Goal: Check status: Check status

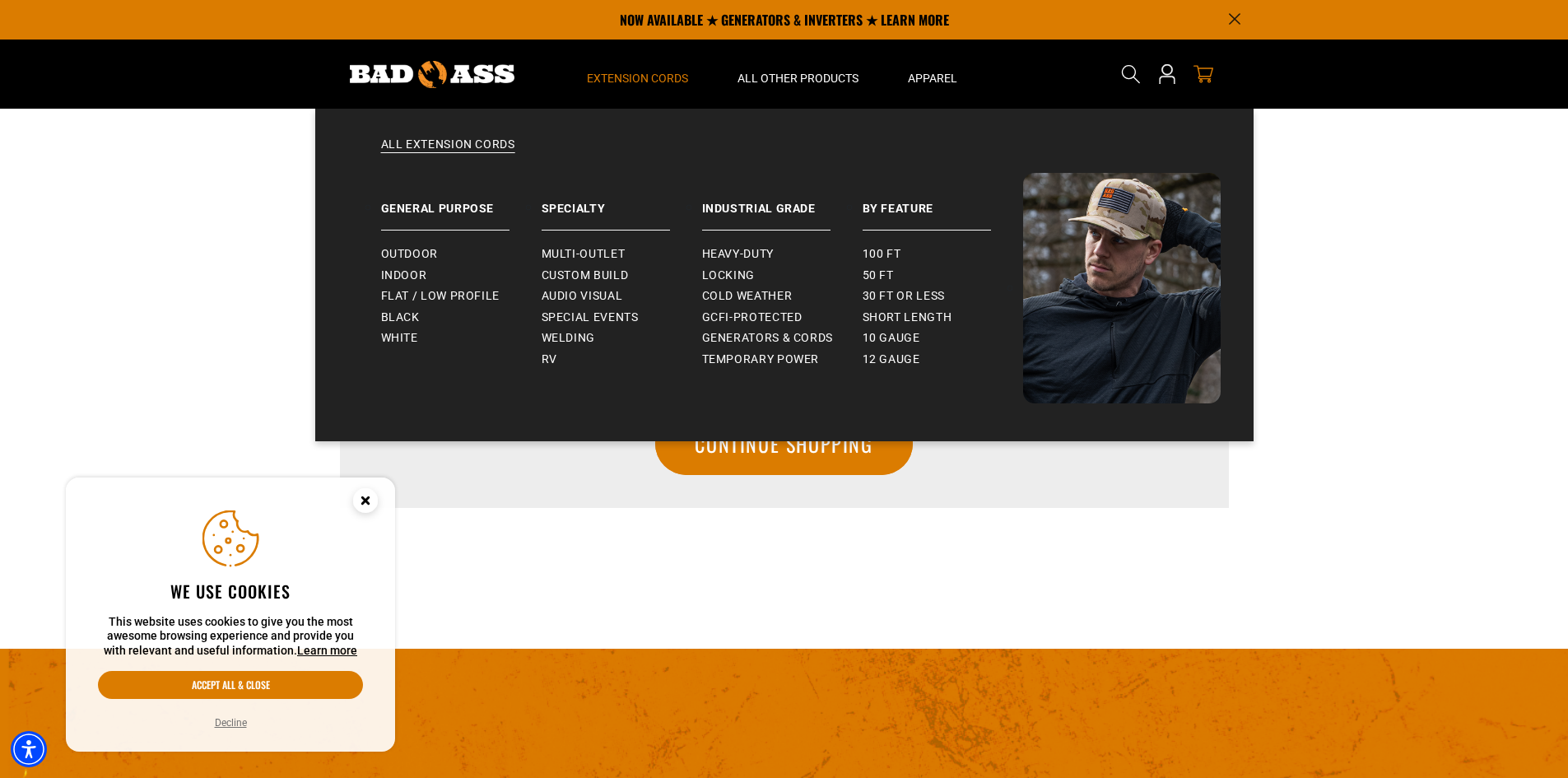
click at [654, 78] on span "Extension Cords" at bounding box center [637, 78] width 101 height 15
click at [400, 248] on span "Outdoor" at bounding box center [409, 254] width 57 height 15
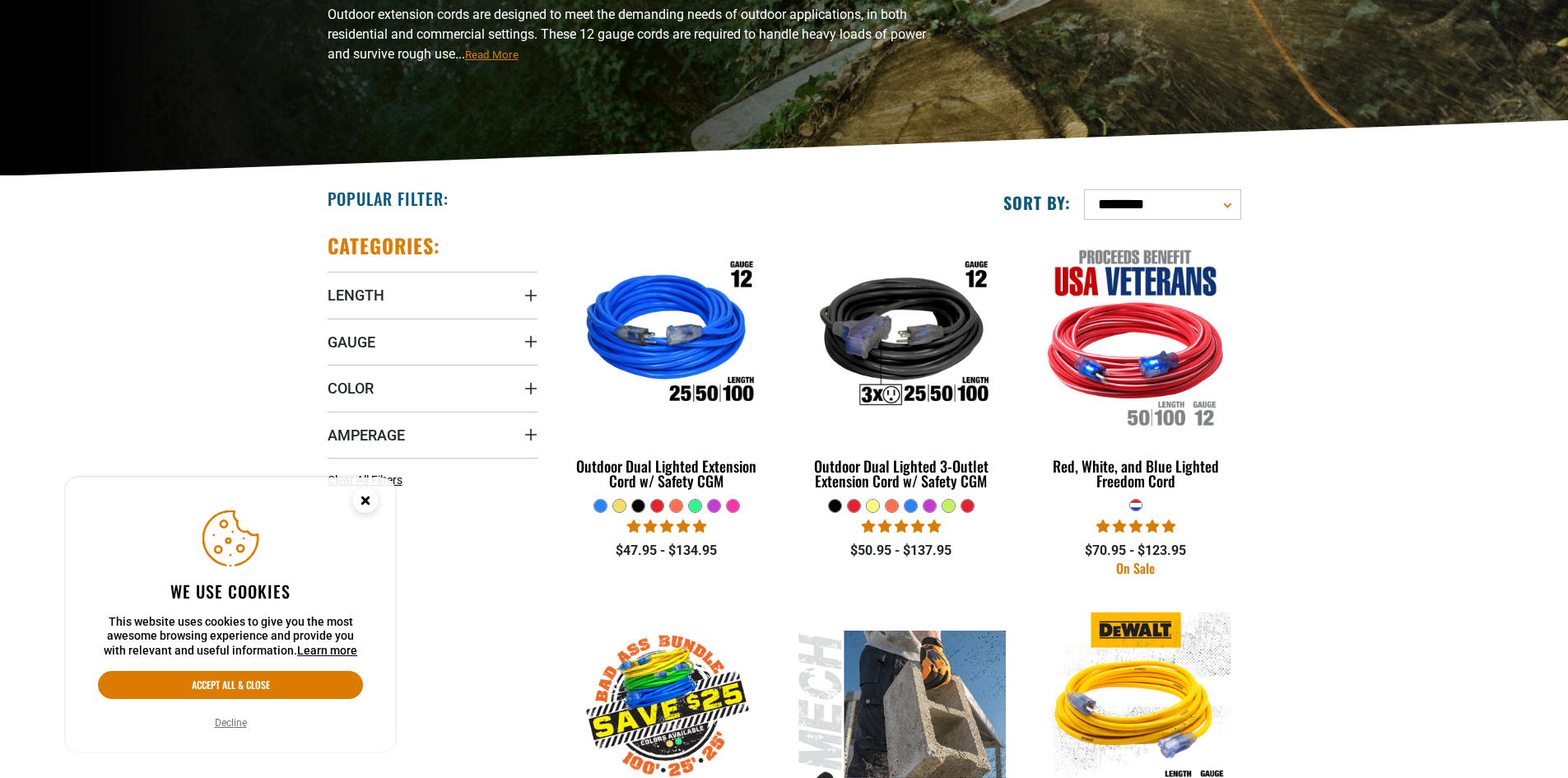
scroll to position [247, 0]
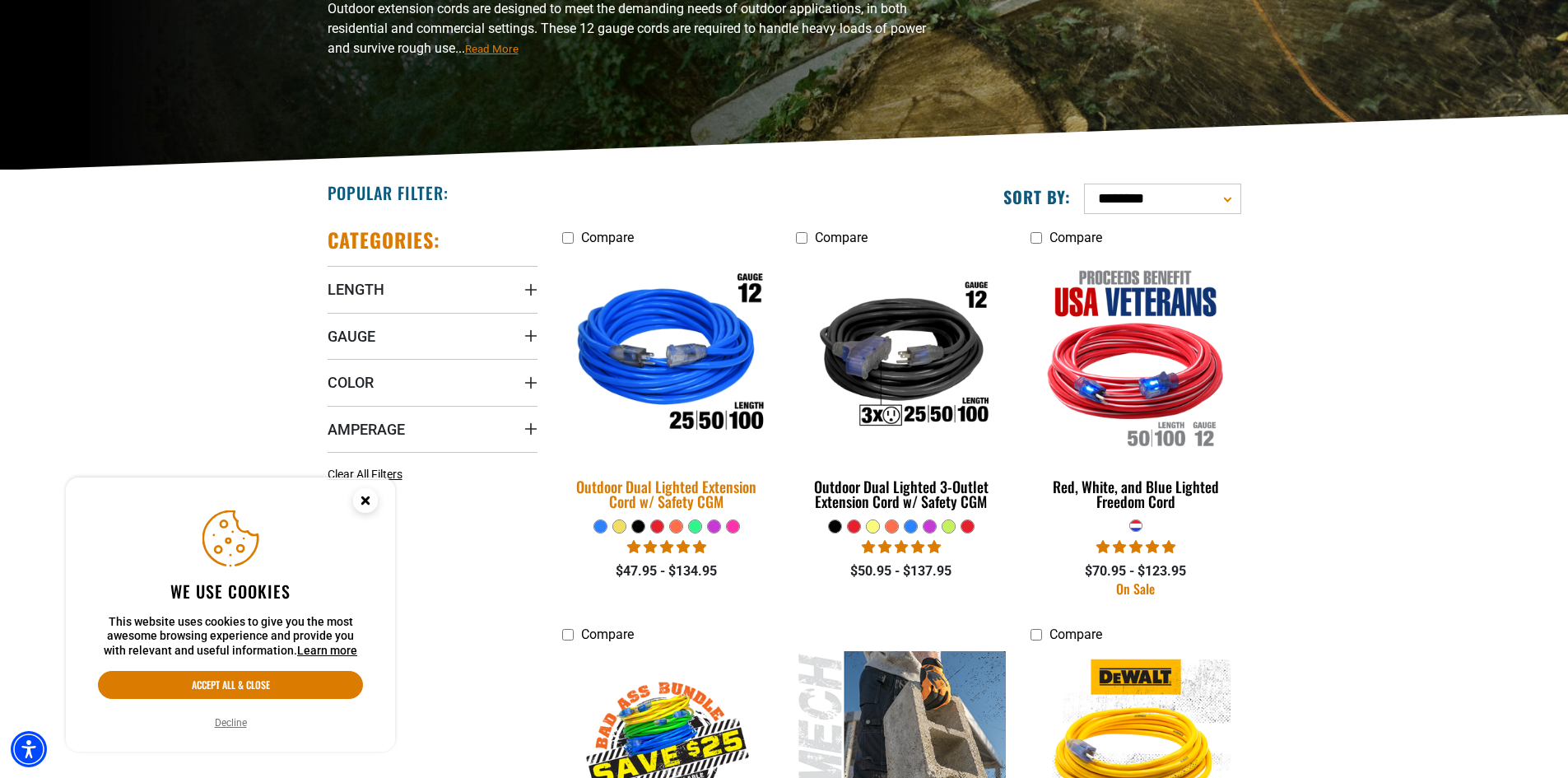
click at [676, 367] on img at bounding box center [666, 357] width 231 height 211
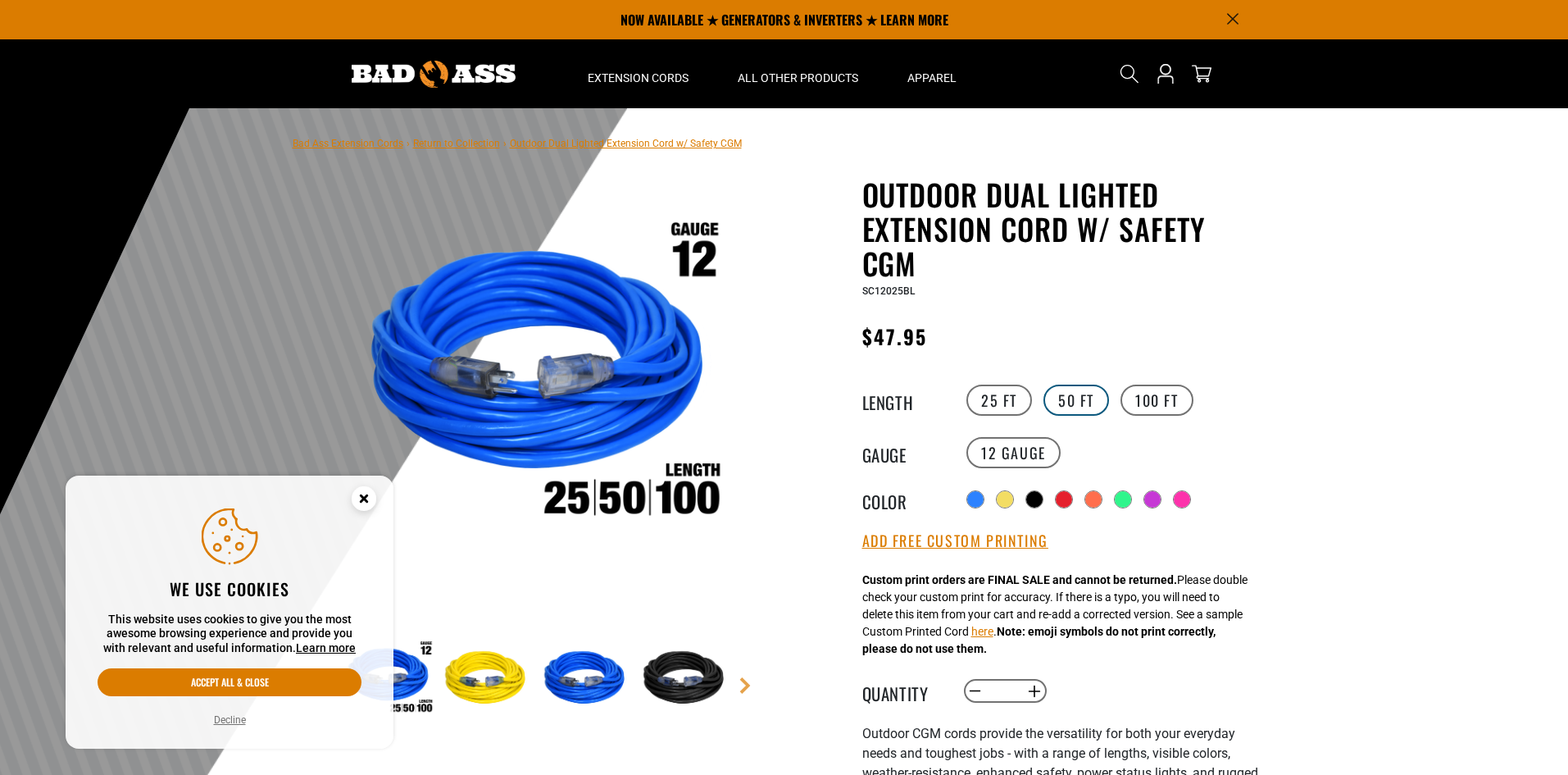
click at [1085, 393] on label "50 FT" at bounding box center [1076, 399] width 65 height 31
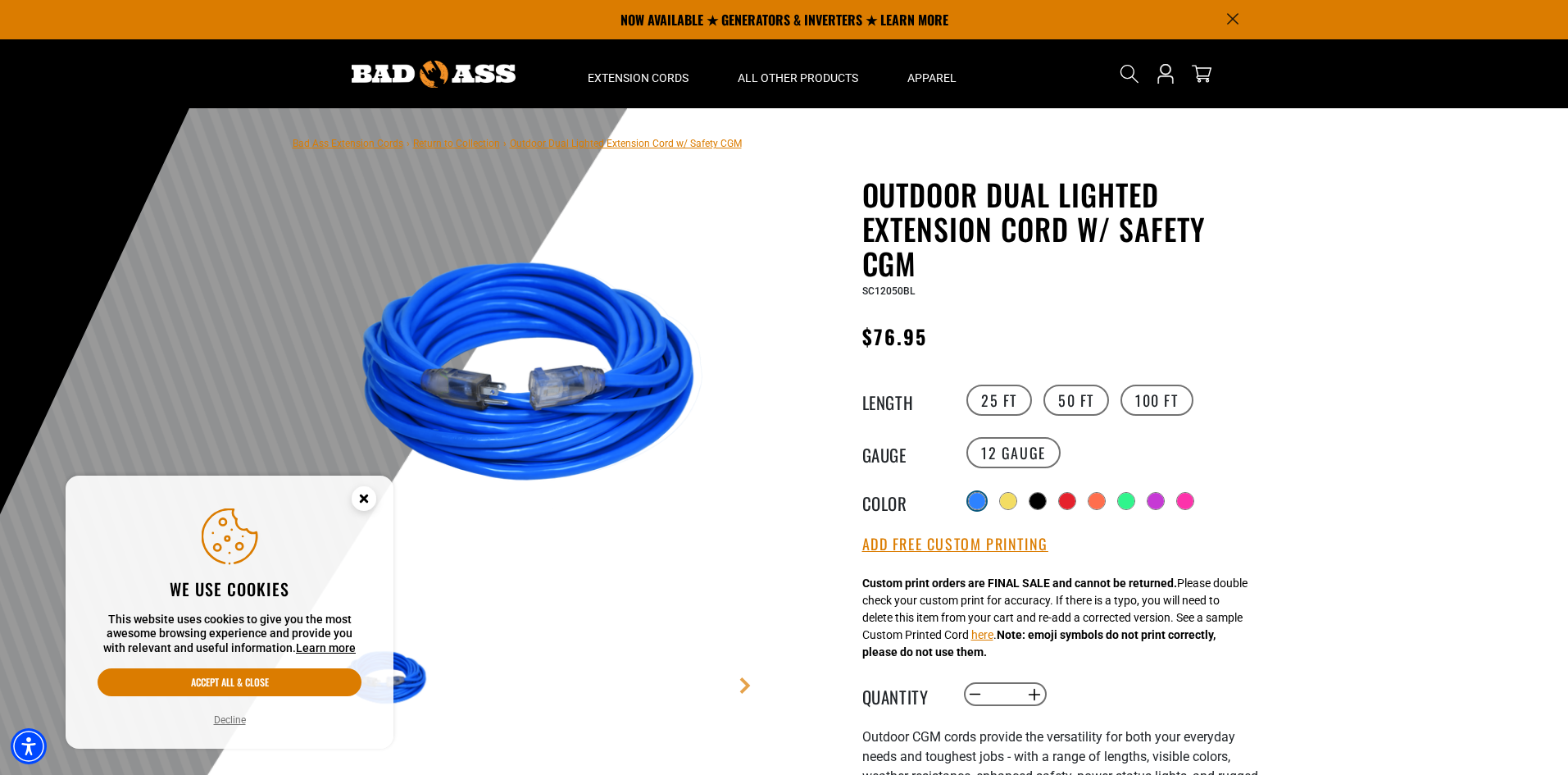
click at [986, 501] on div at bounding box center [977, 501] width 18 height 18
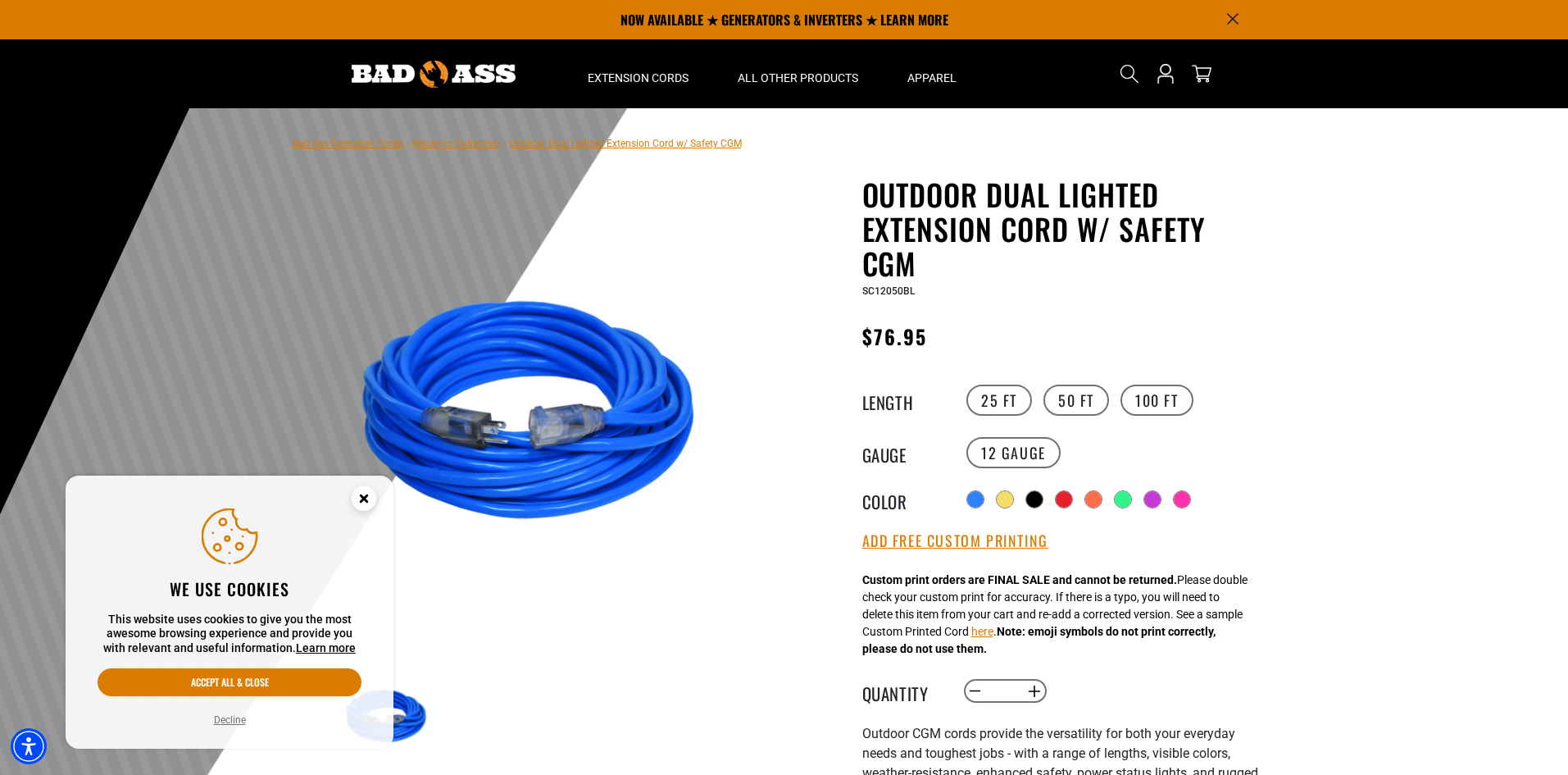
click at [1484, 536] on div at bounding box center [784, 510] width 1568 height 804
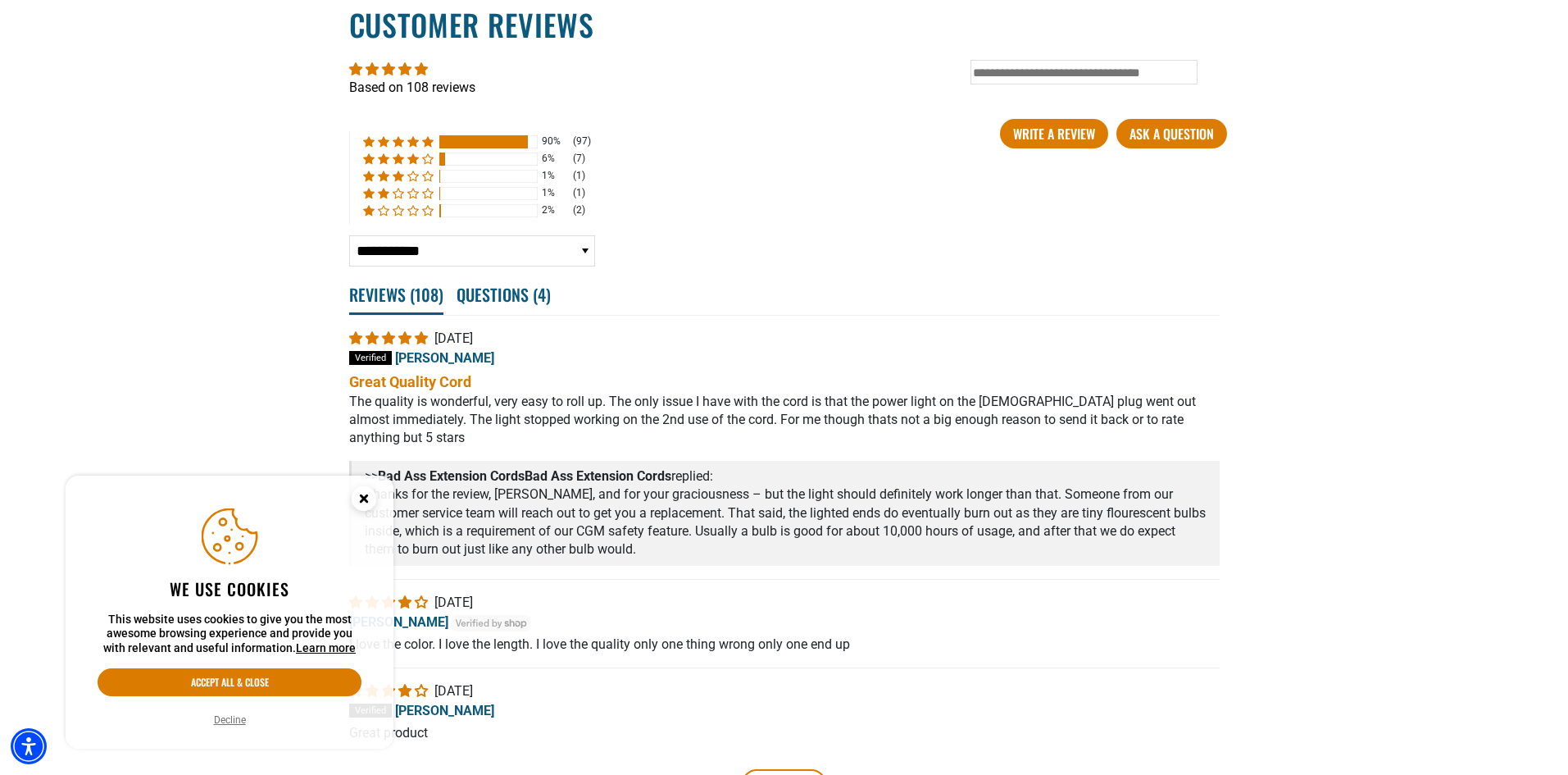
scroll to position [3284, 0]
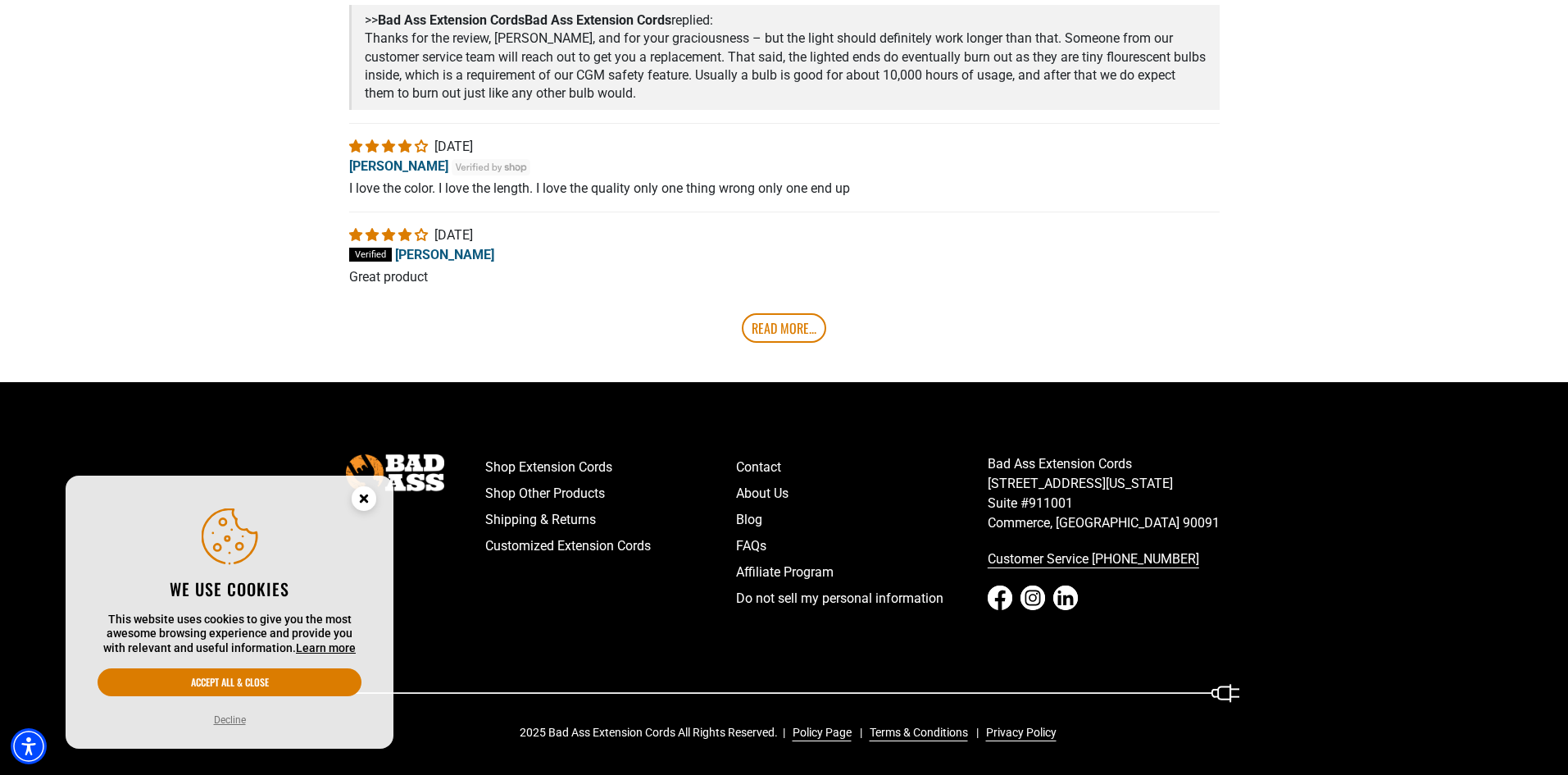
click at [370, 500] on circle "Close this option" at bounding box center [364, 499] width 24 height 24
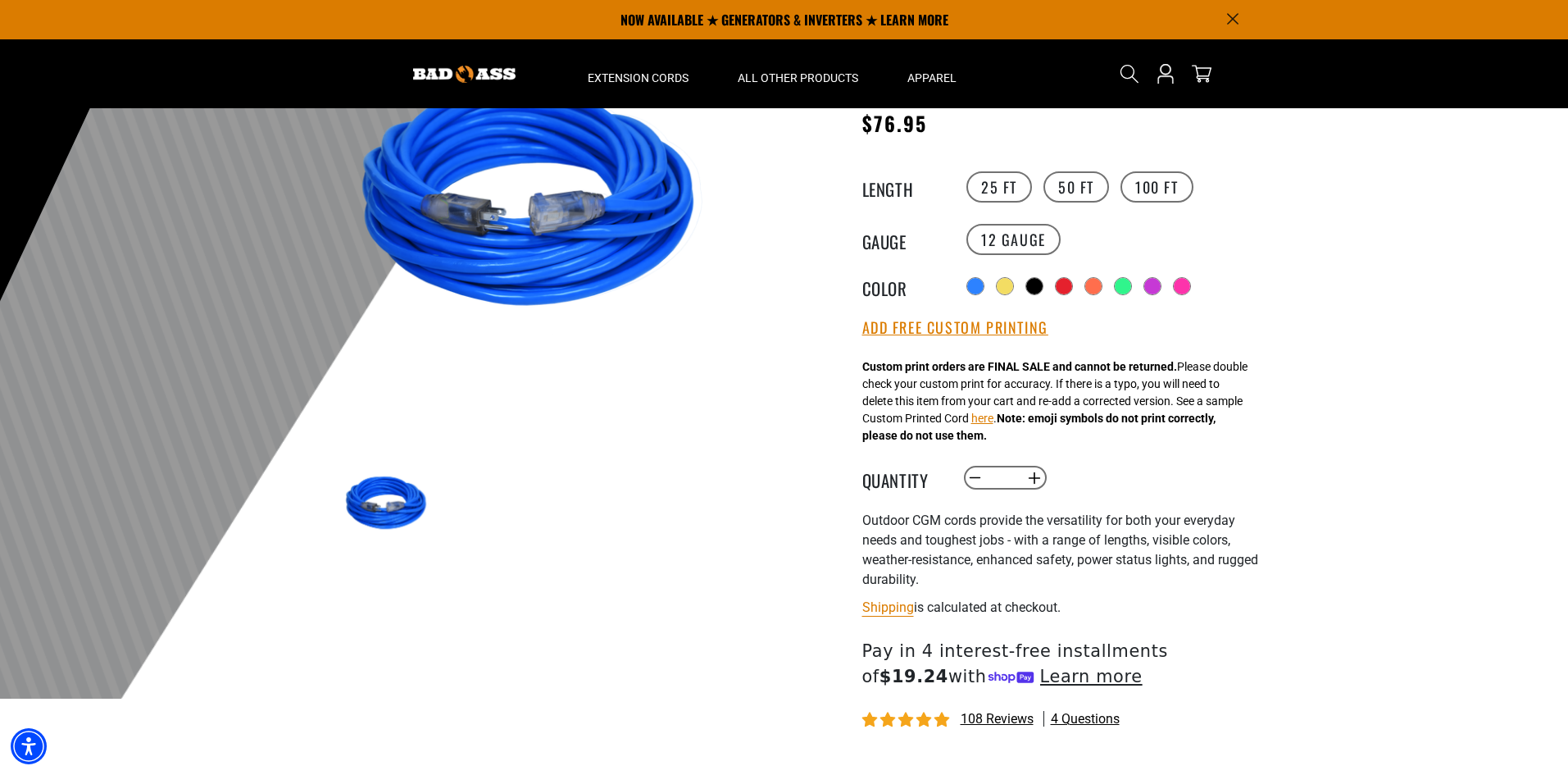
scroll to position [0, 0]
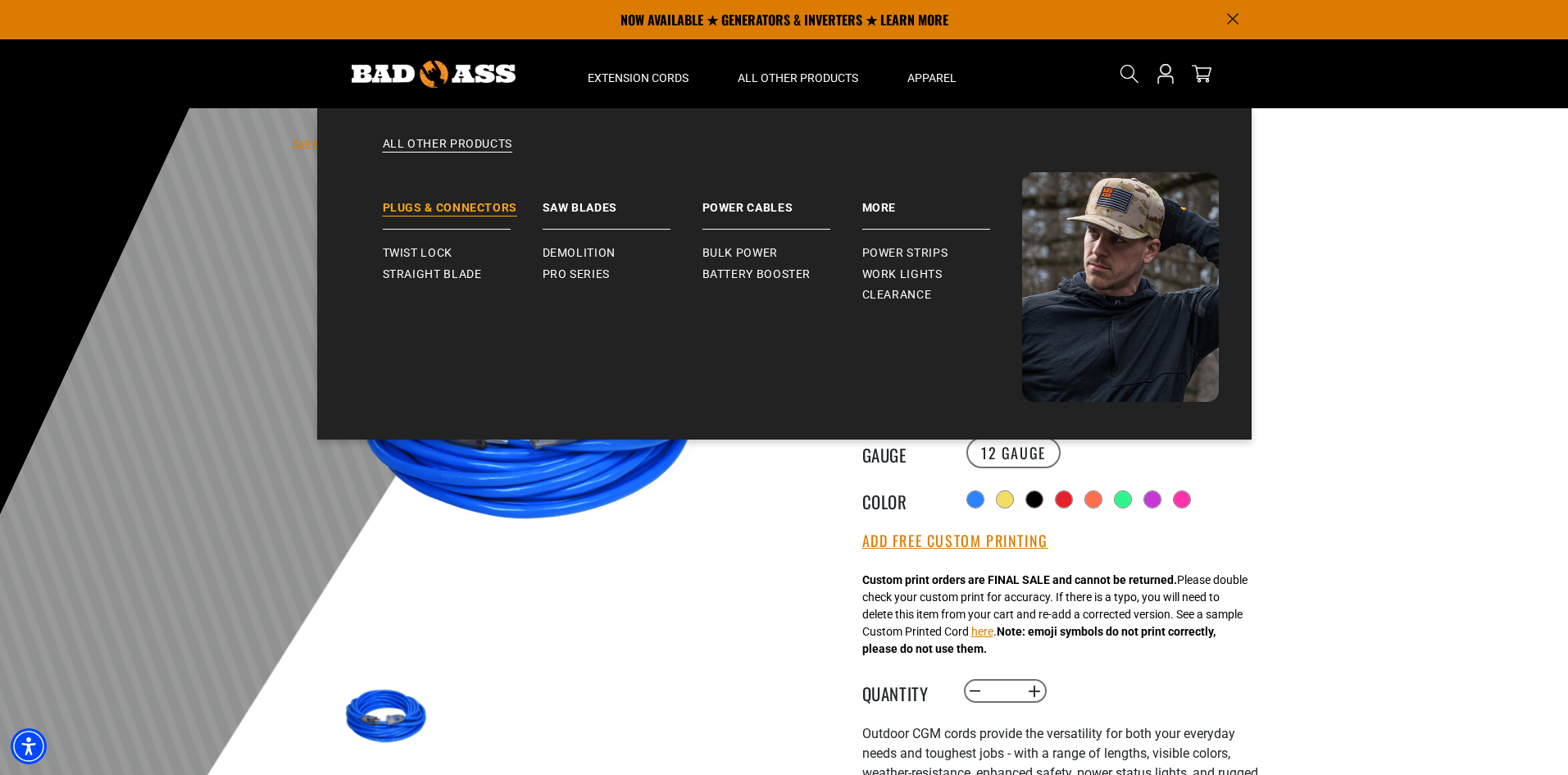
click at [406, 204] on link "Plugs & Connectors" at bounding box center [462, 201] width 160 height 58
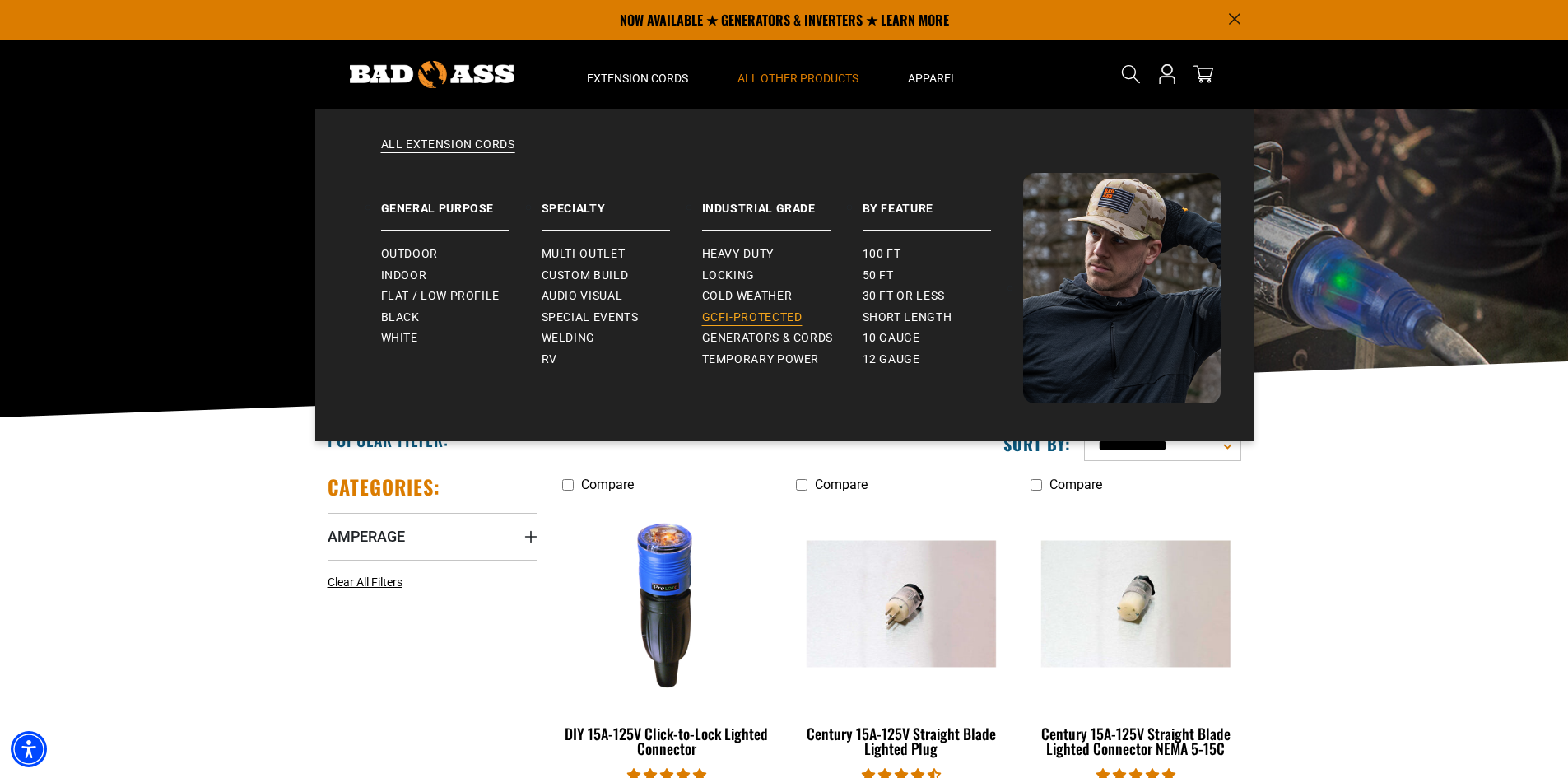
click at [759, 315] on span "GCFI-Protected" at bounding box center [752, 318] width 100 height 15
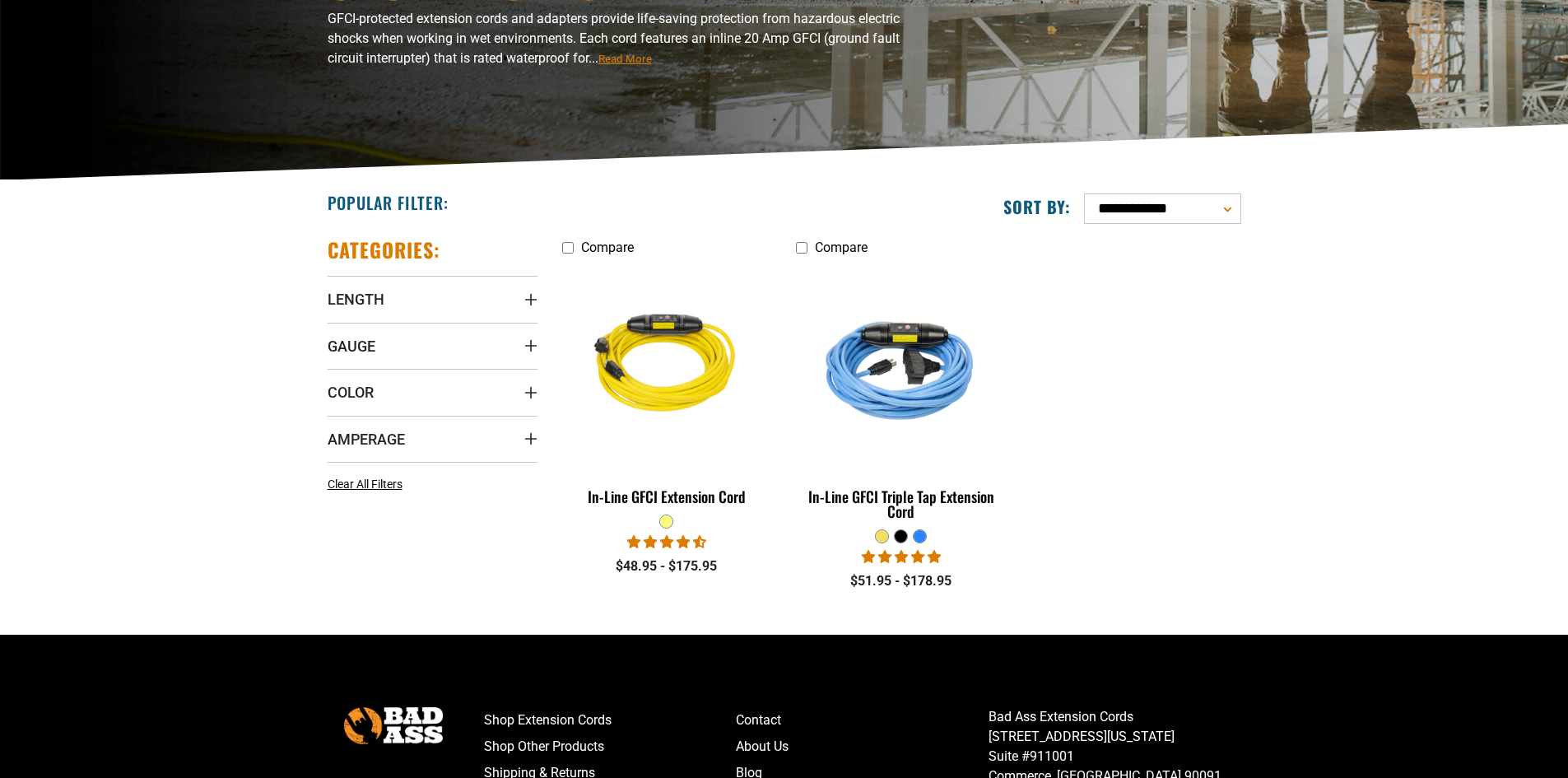
scroll to position [246, 0]
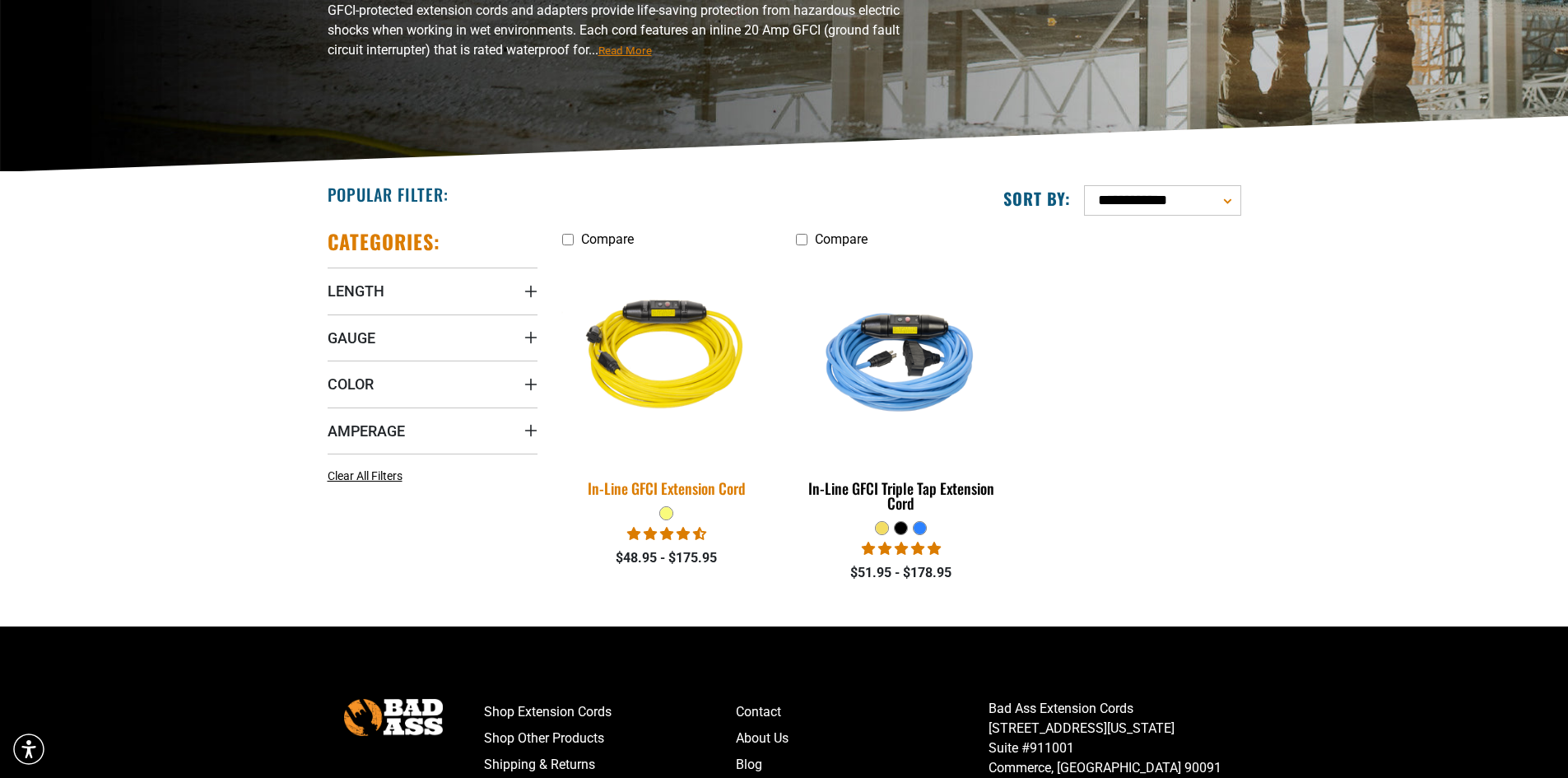
click at [678, 350] on img at bounding box center [666, 359] width 231 height 211
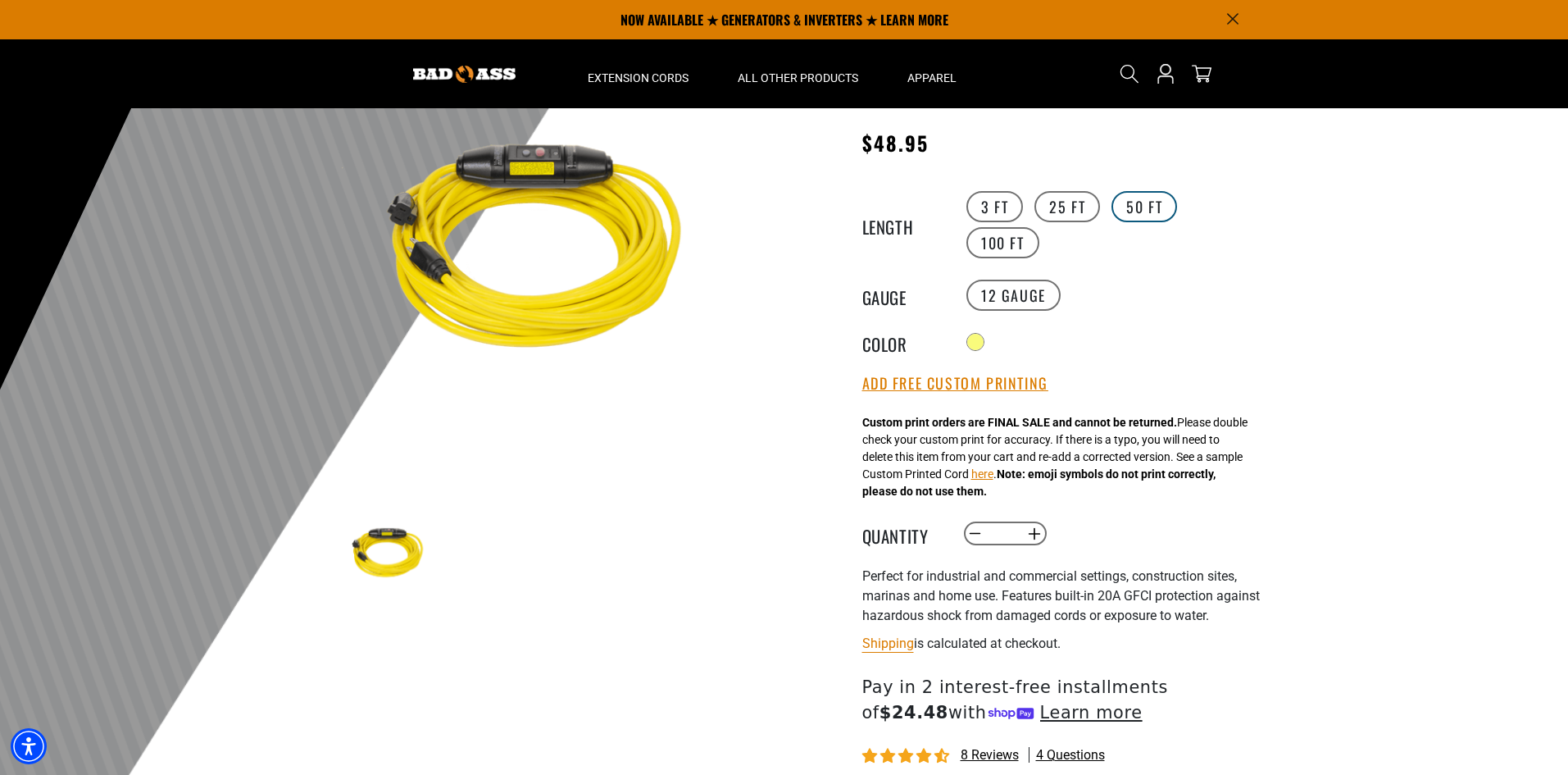
scroll to position [1, 0]
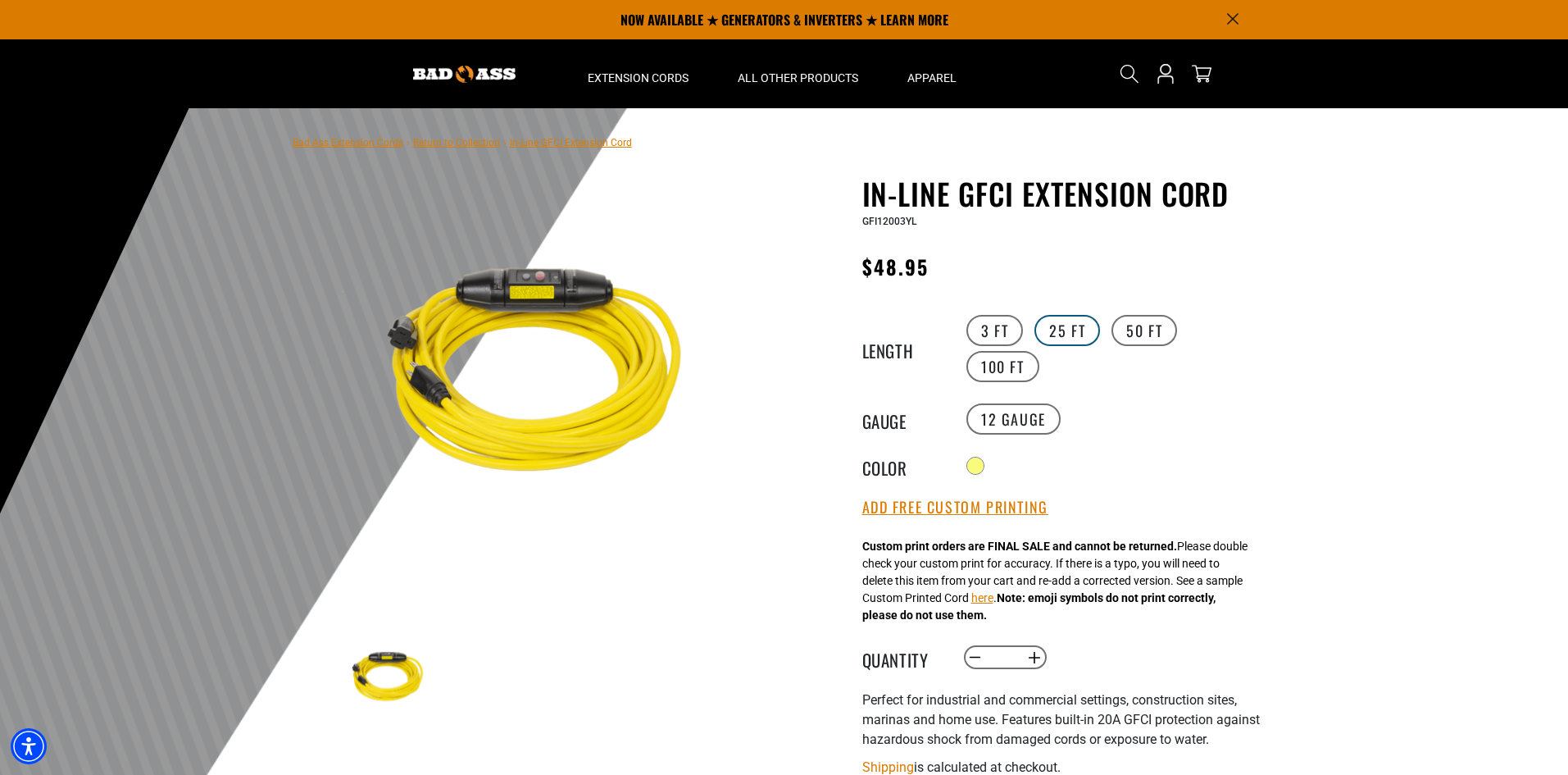
click at [1060, 330] on label "25 FT" at bounding box center [1067, 329] width 65 height 31
click at [1136, 334] on label "50 FT" at bounding box center [1144, 329] width 65 height 31
click at [999, 369] on label "100 FT" at bounding box center [1003, 366] width 73 height 31
click at [977, 335] on label "3 FT" at bounding box center [994, 329] width 57 height 31
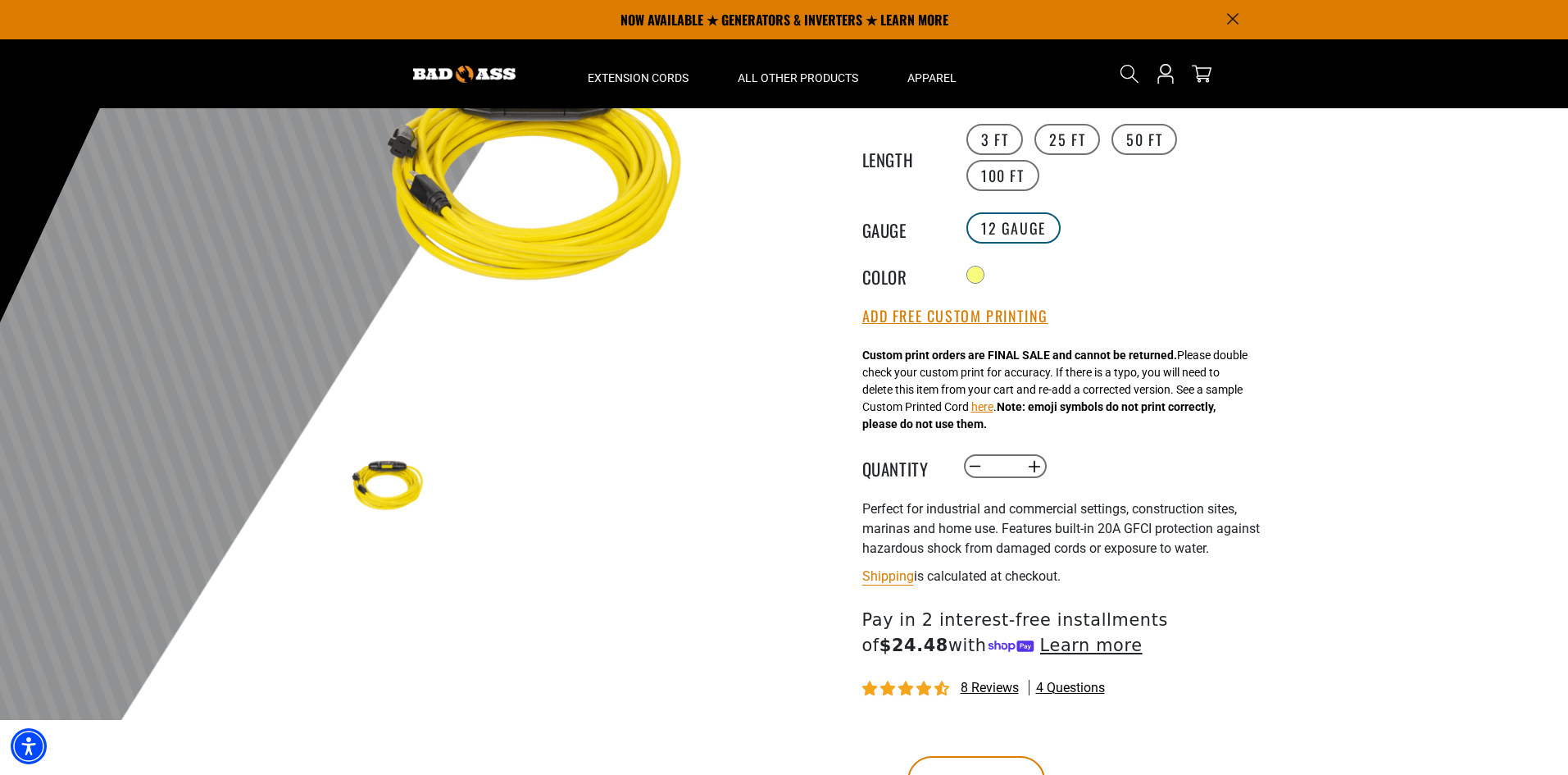
scroll to position [73, 0]
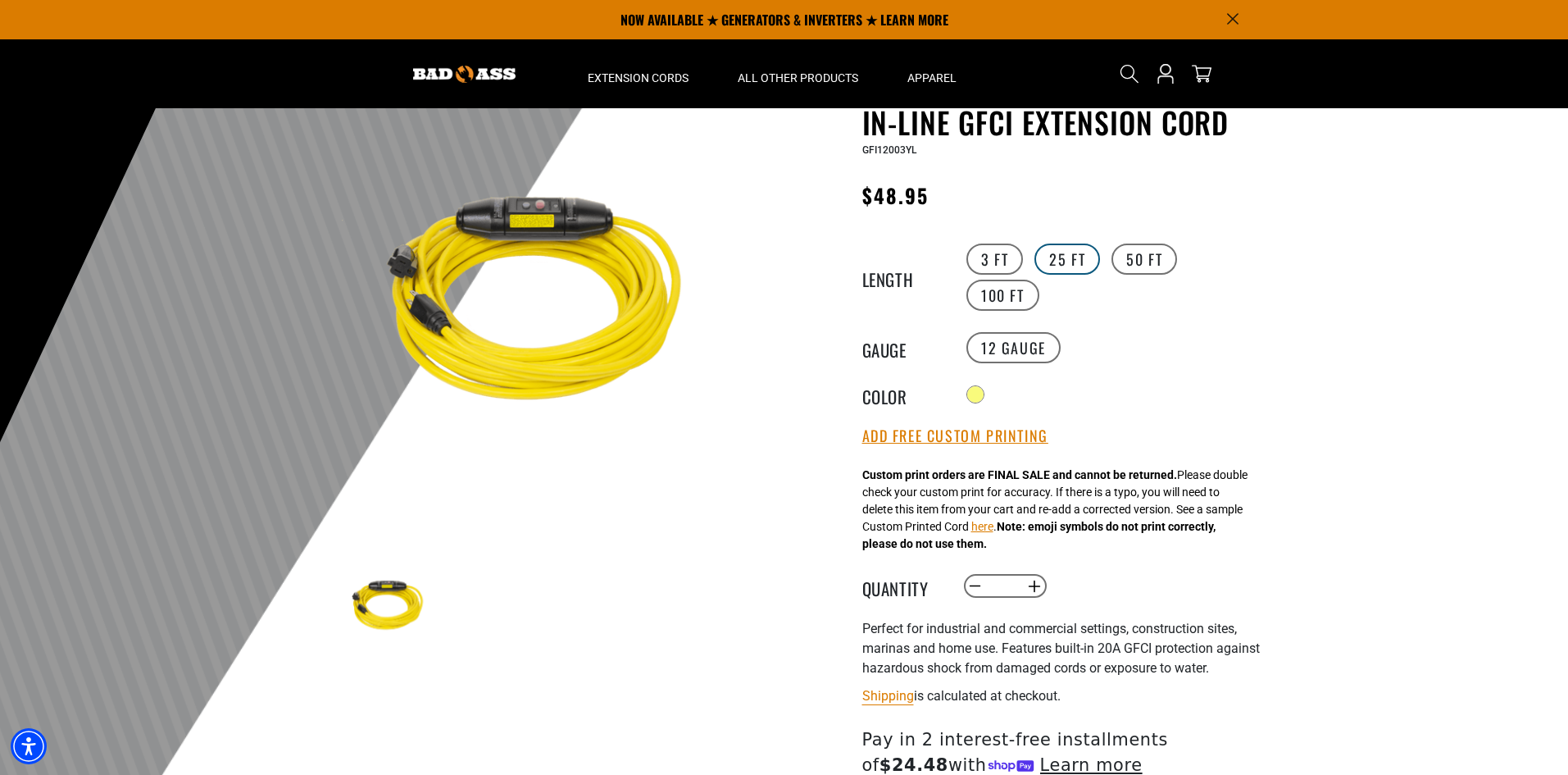
click at [1071, 269] on label "25 FT" at bounding box center [1067, 259] width 65 height 31
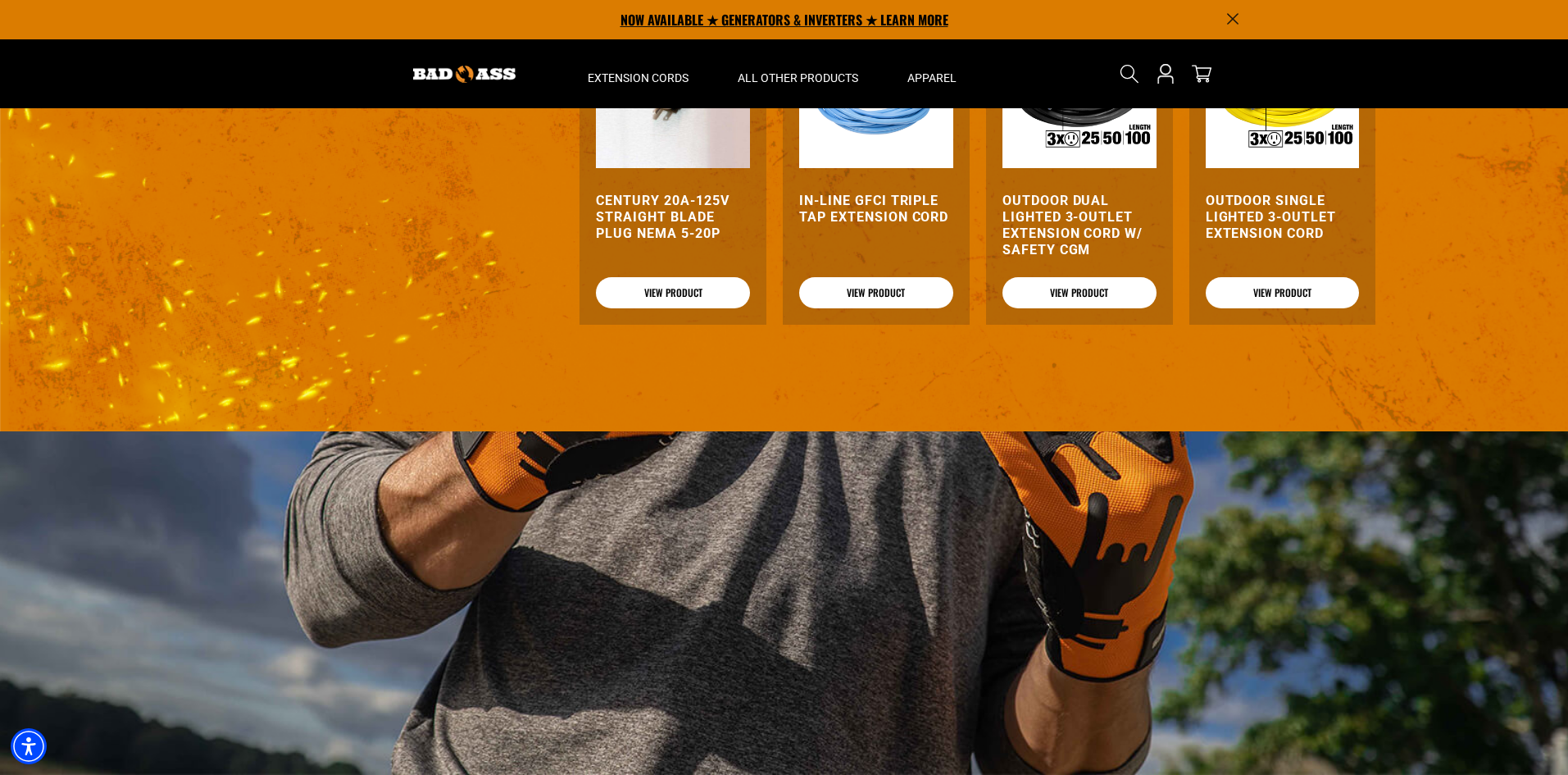
scroll to position [1893, 0]
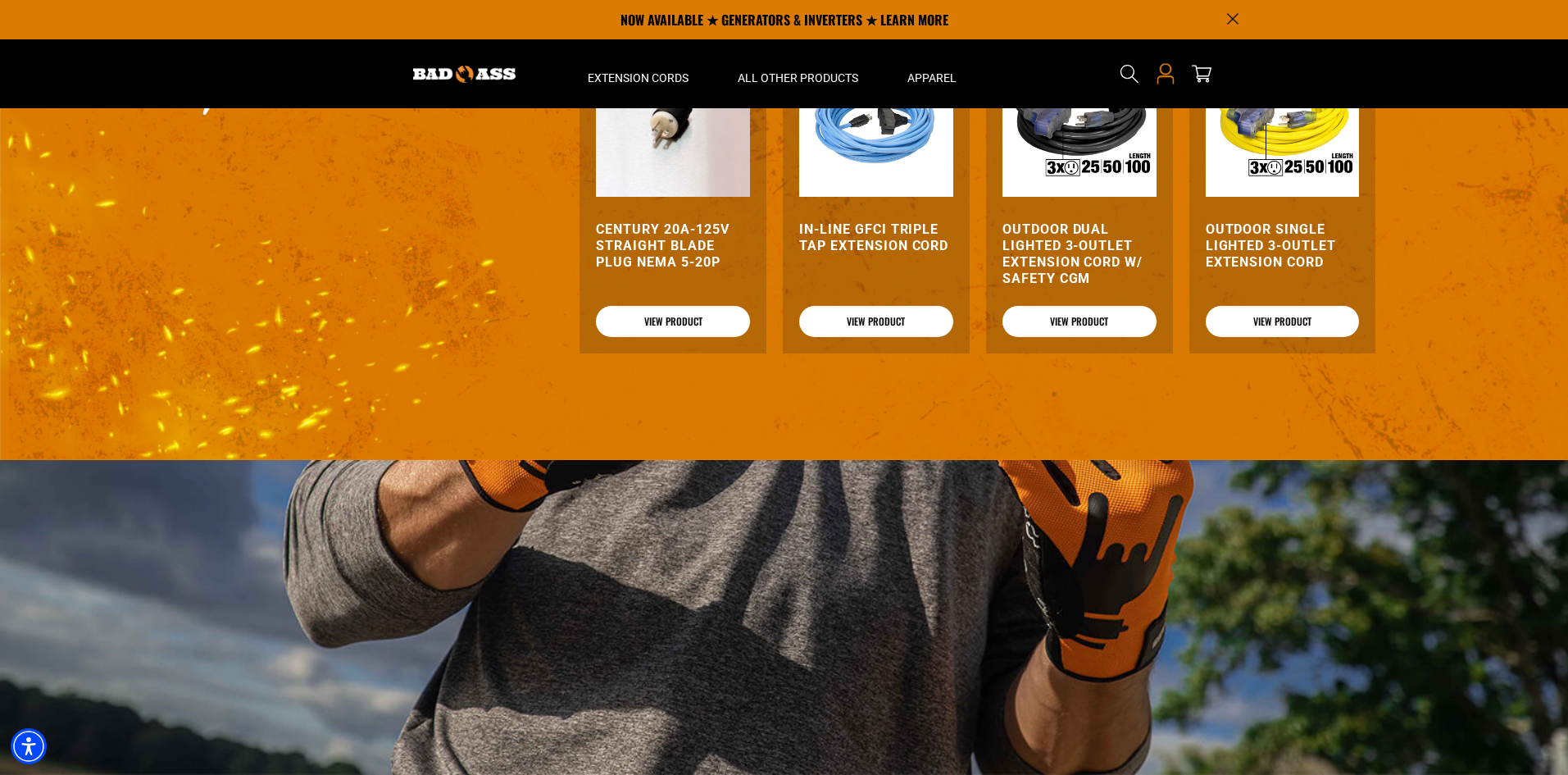
click at [1165, 74] on icon "Open this option" at bounding box center [1164, 69] width 11 height 11
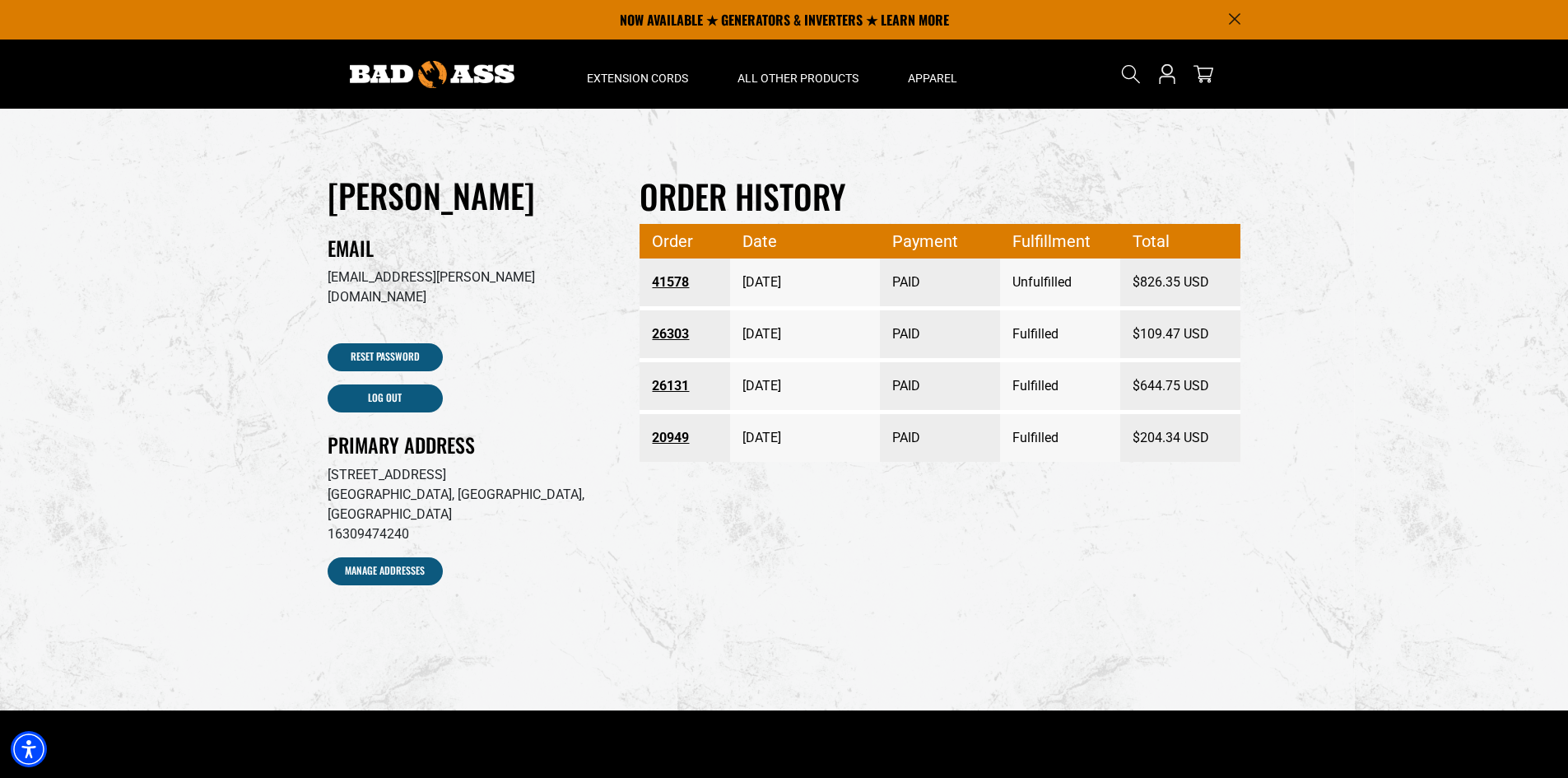
click at [1430, 403] on section "[PERSON_NAME] Email [EMAIL_ADDRESS][PERSON_NAME][DOMAIN_NAME] Reset Password Lo…" at bounding box center [784, 408] width 1568 height 601
click at [663, 281] on link "41578" at bounding box center [685, 282] width 65 height 30
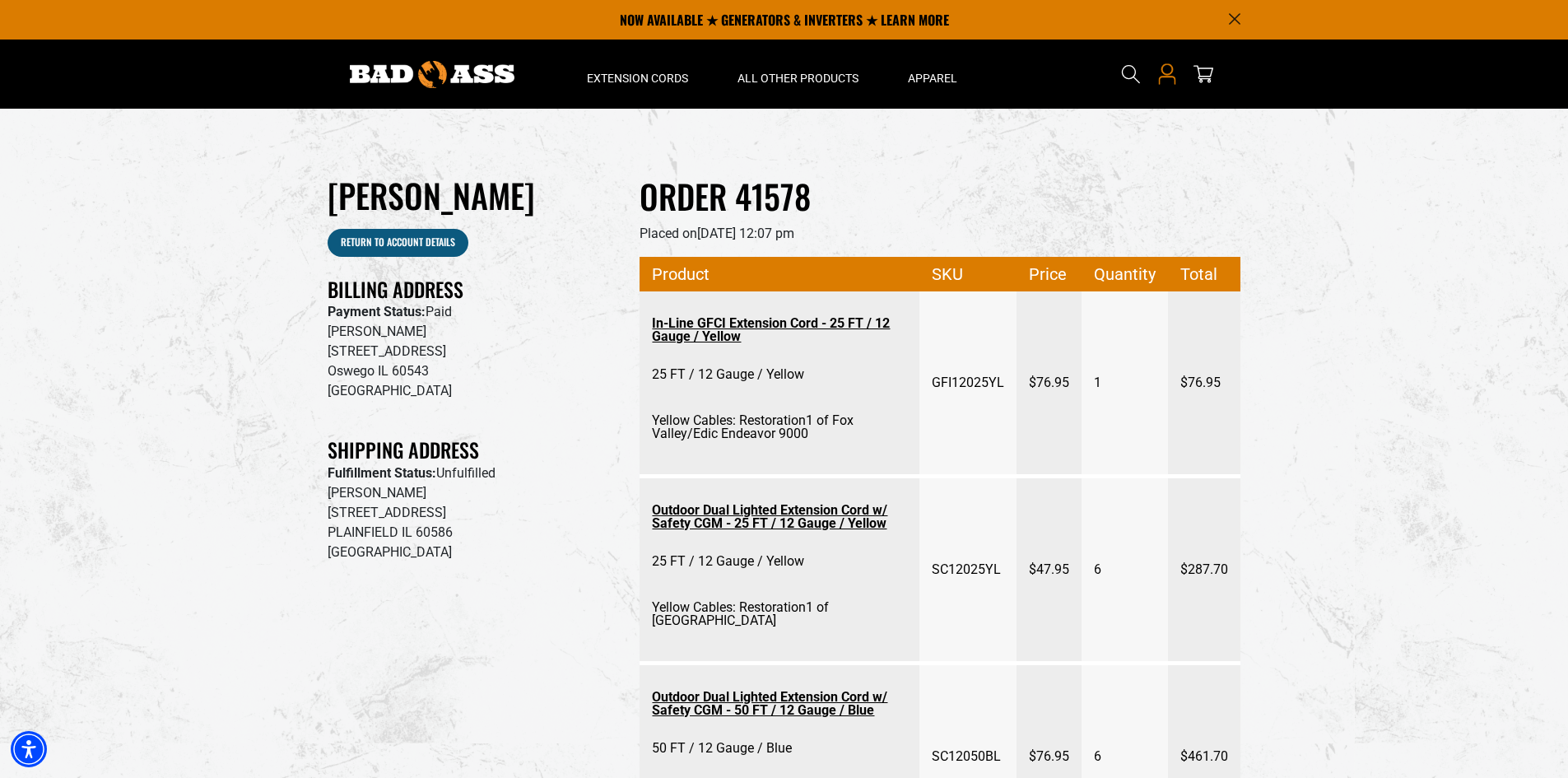
click at [1169, 78] on icon "Open this option" at bounding box center [1166, 80] width 18 height 8
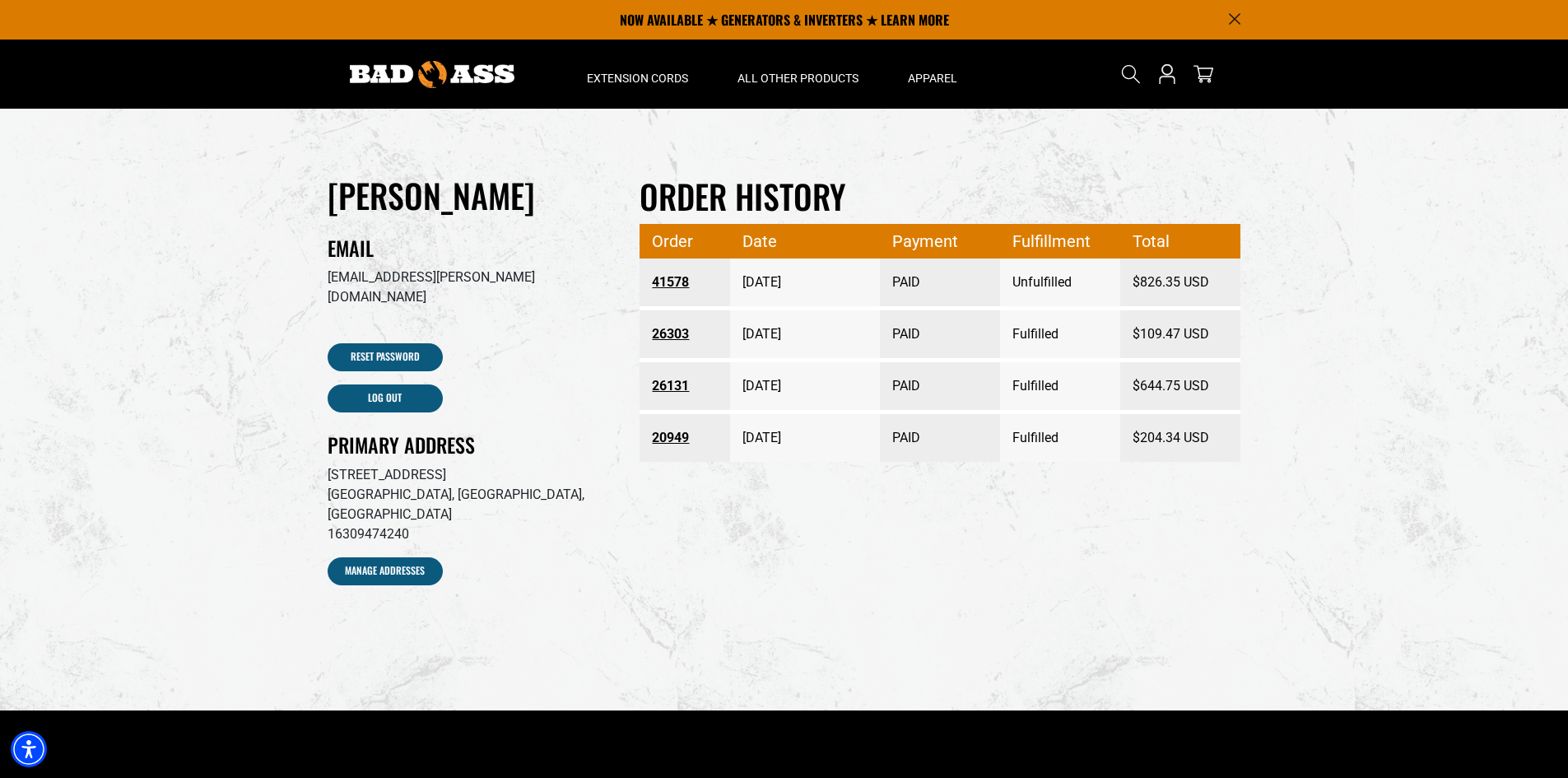
click at [673, 276] on link "41578" at bounding box center [685, 282] width 65 height 30
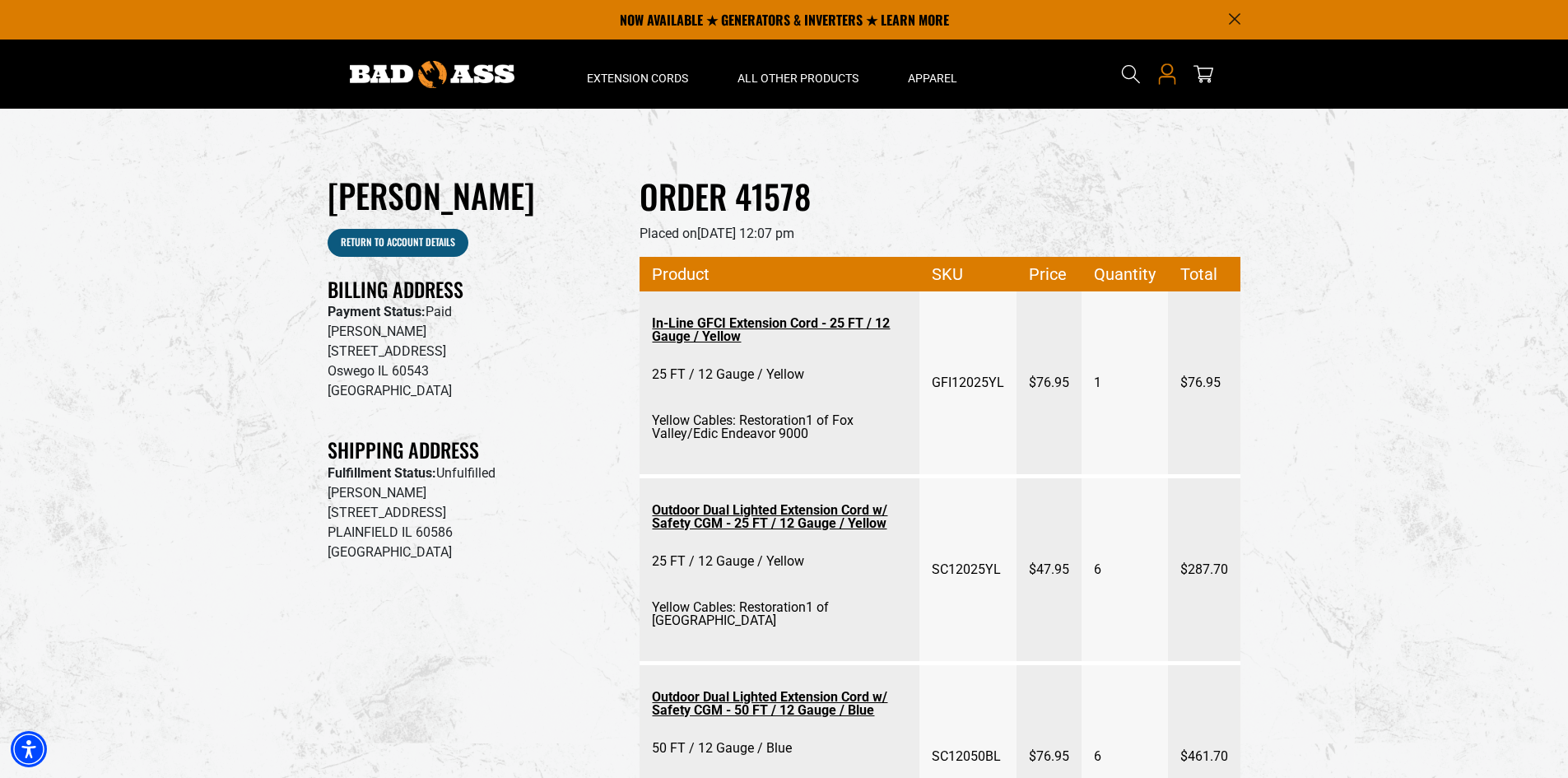
click at [1159, 80] on icon "Open this option" at bounding box center [1166, 80] width 18 height 8
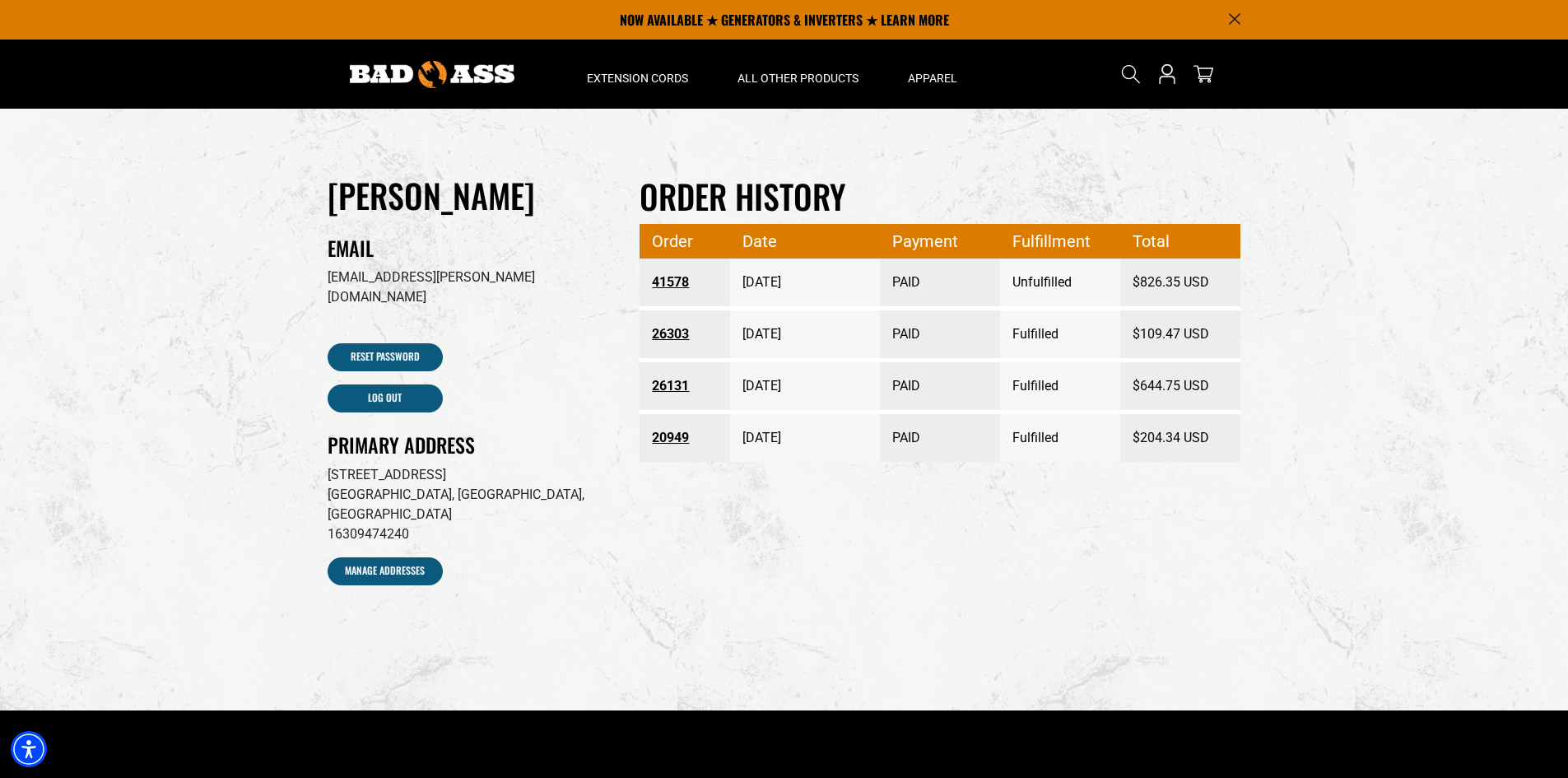
click at [672, 282] on link "41578" at bounding box center [685, 282] width 65 height 30
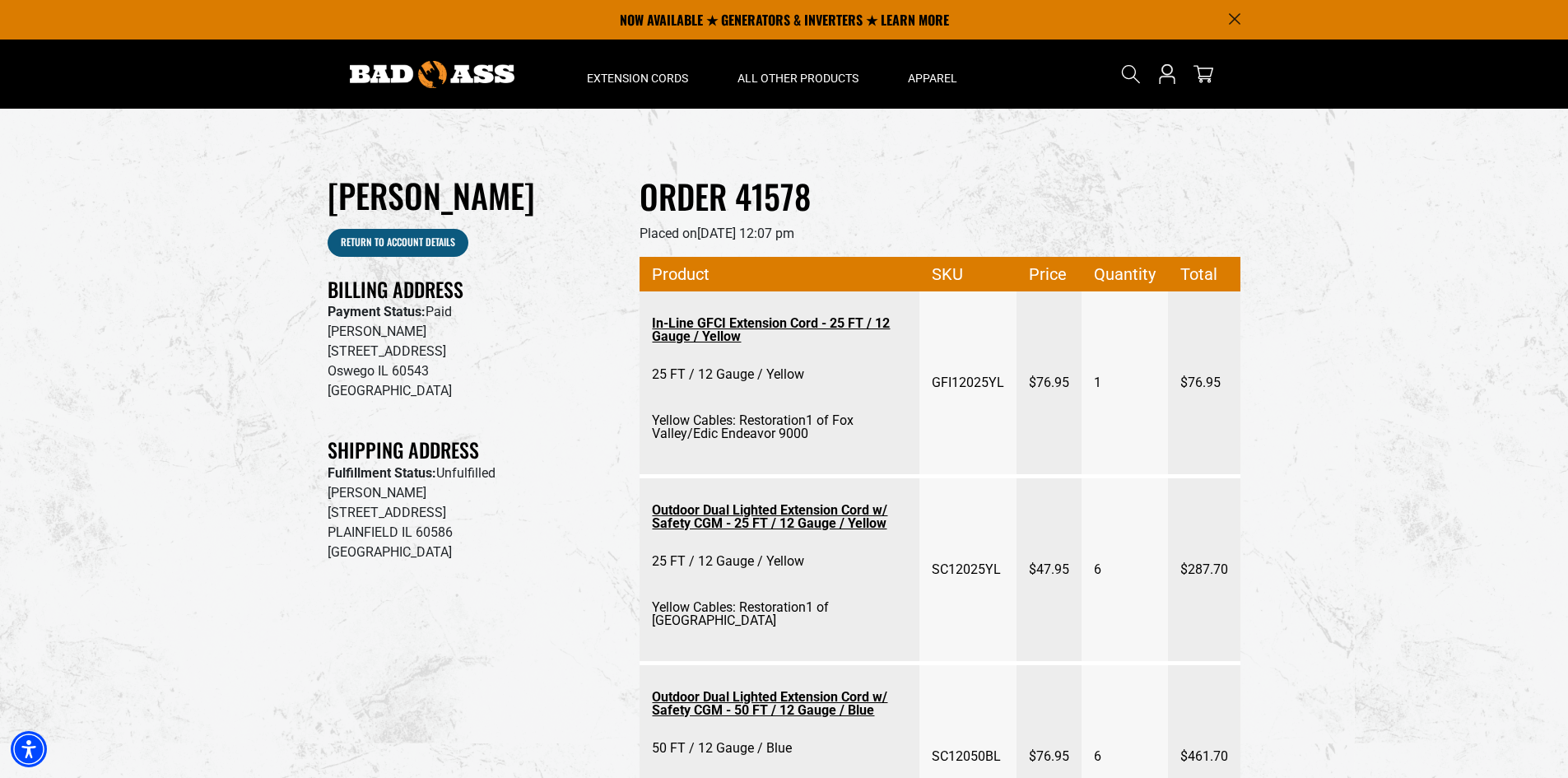
click at [1235, 17] on icon "Announcement" at bounding box center [1235, 19] width 11 height 11
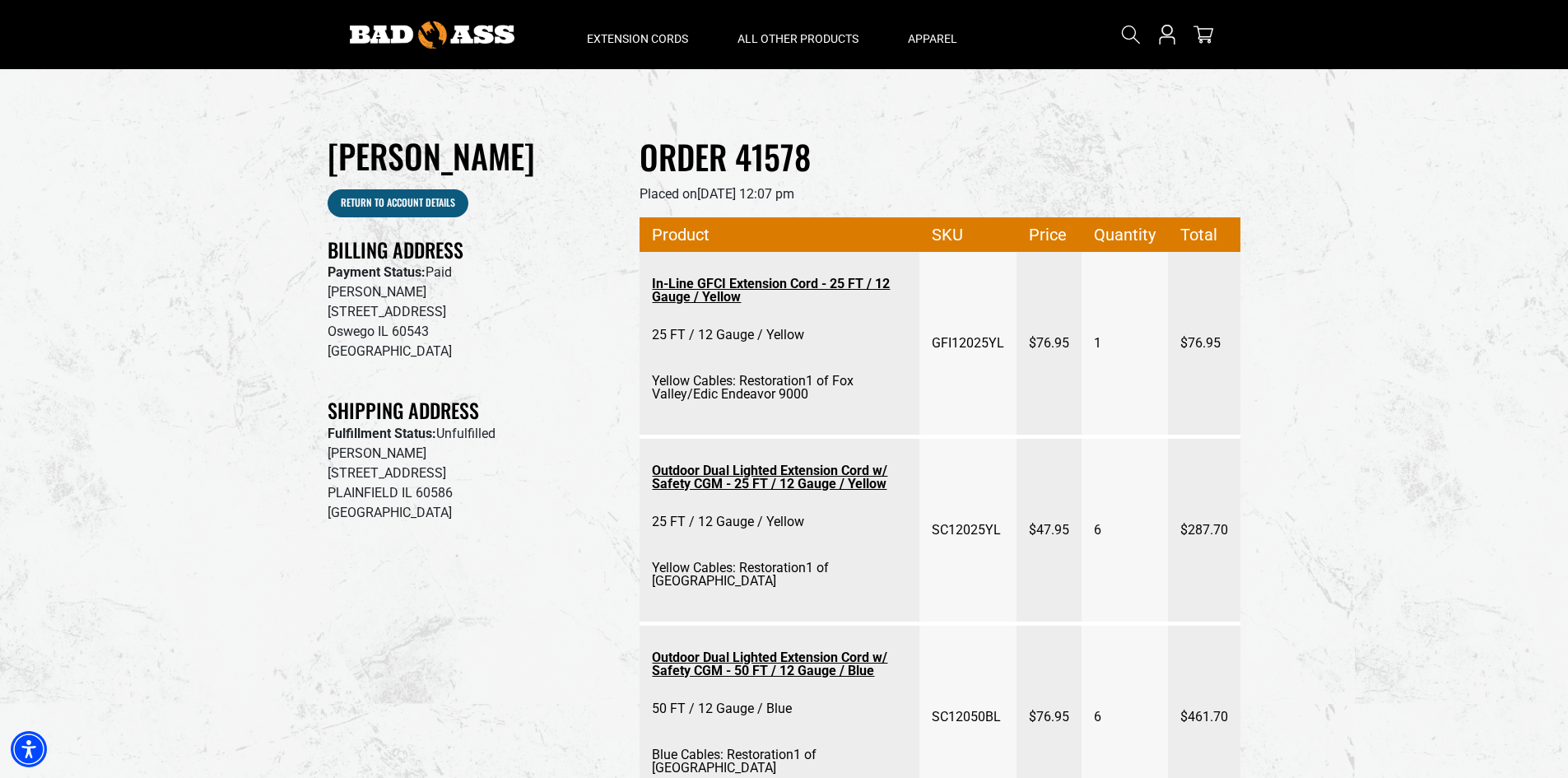
click at [380, 33] on img at bounding box center [431, 35] width 164 height 27
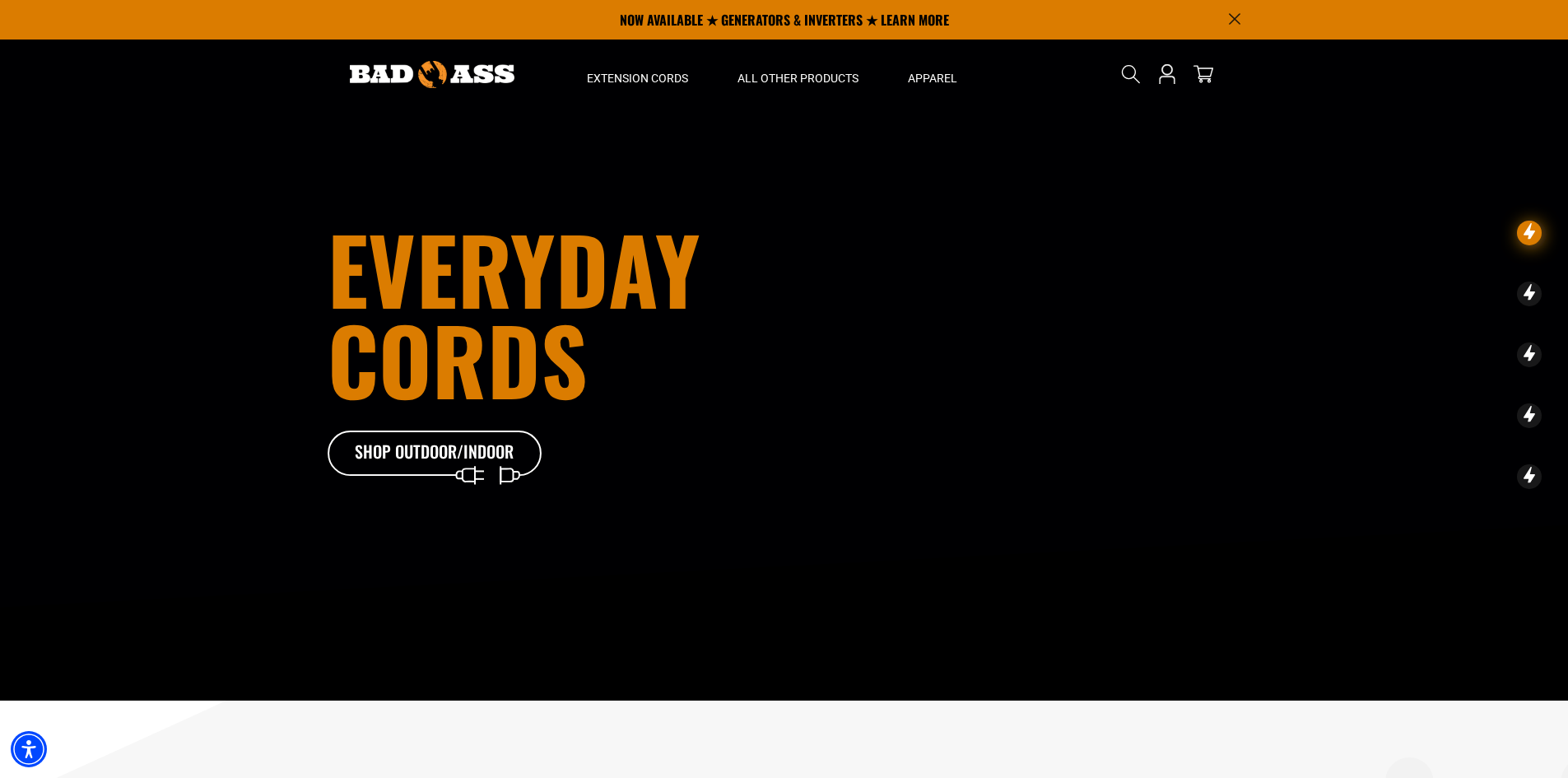
click at [449, 63] on img at bounding box center [431, 74] width 164 height 27
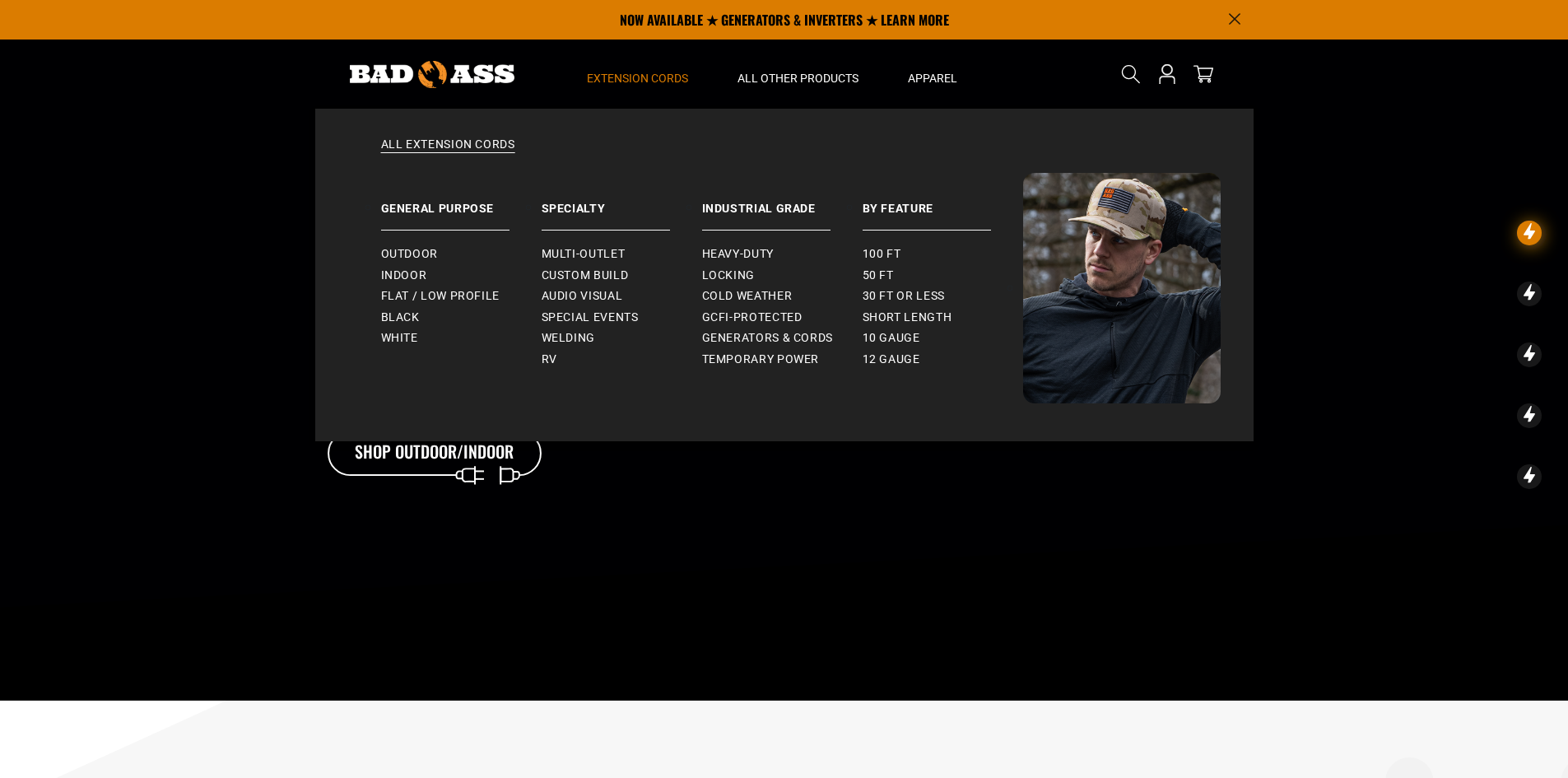
click at [655, 77] on span "Extension Cords" at bounding box center [637, 78] width 101 height 15
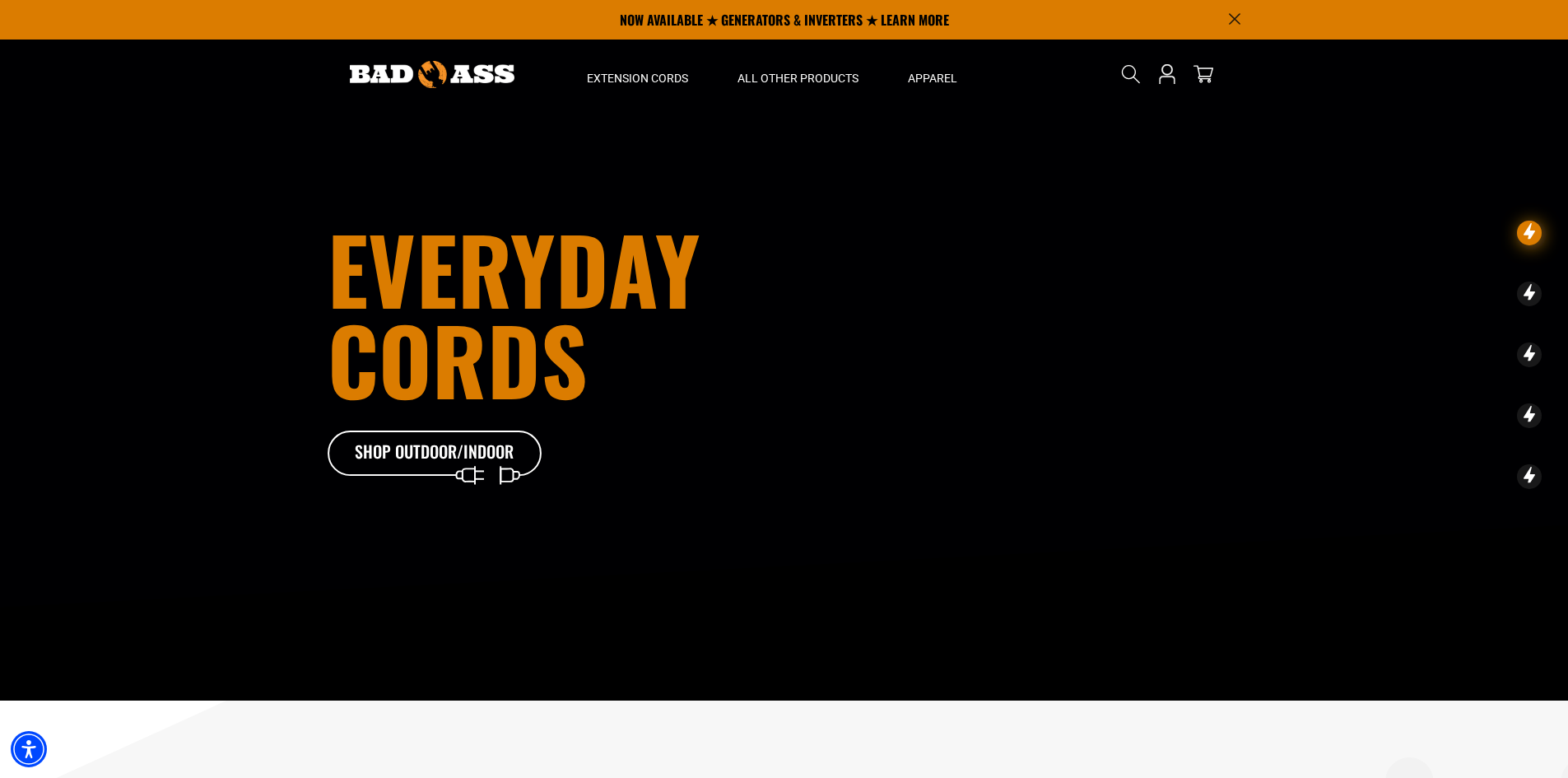
click at [1235, 21] on icon "Announcement" at bounding box center [1235, 19] width 11 height 11
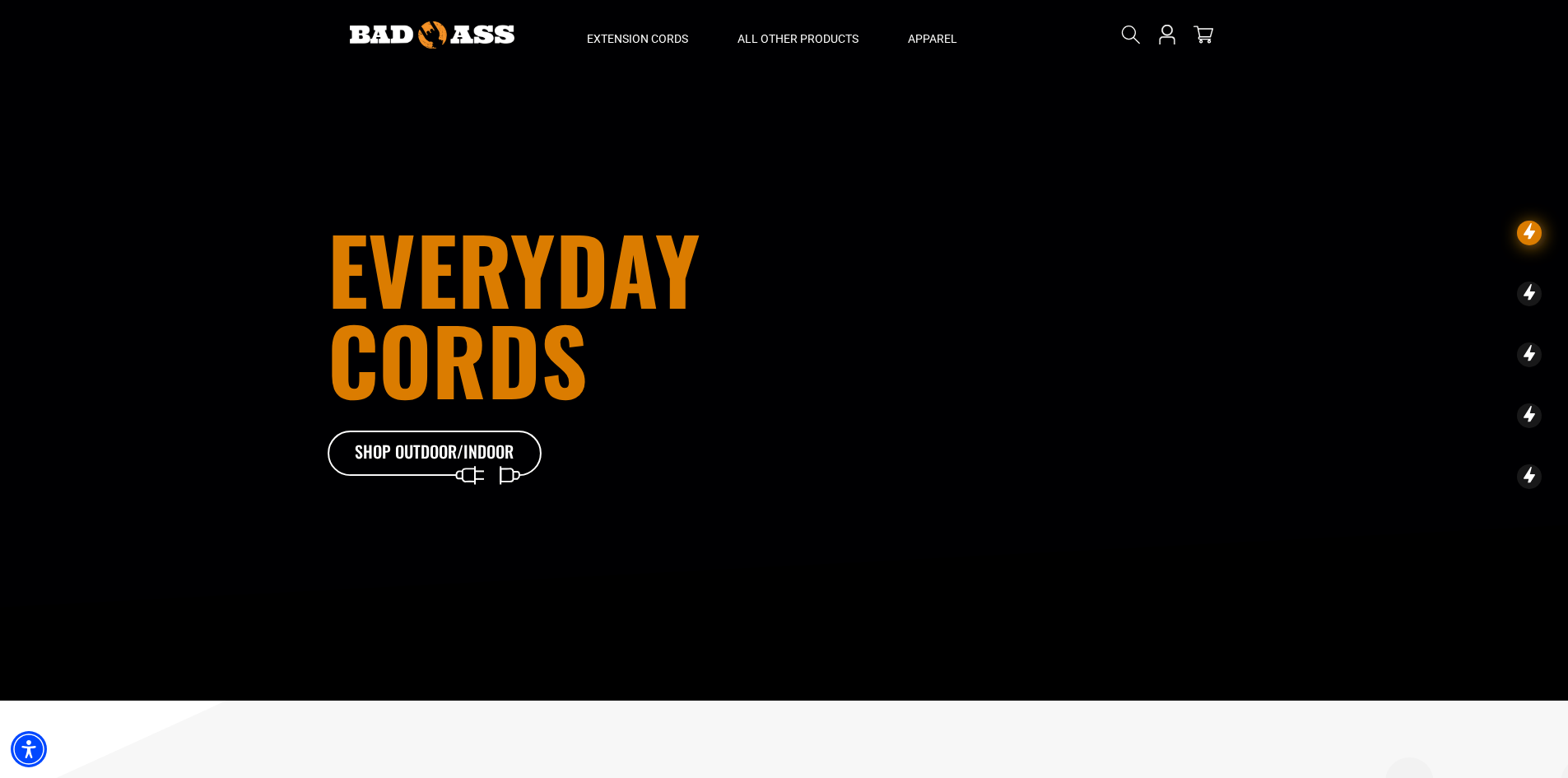
click at [432, 24] on img at bounding box center [431, 35] width 164 height 27
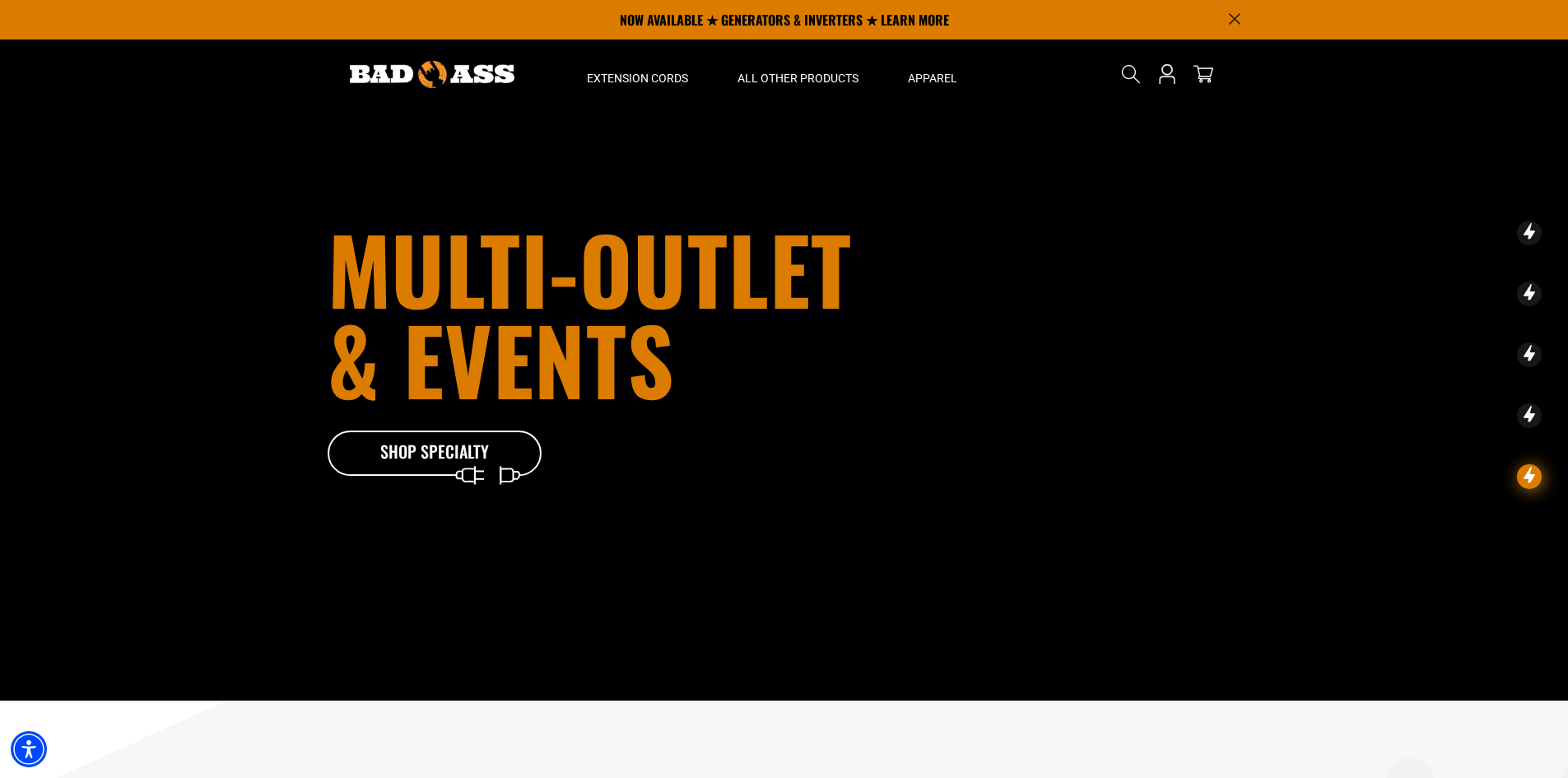
click at [1236, 19] on icon "Announcement" at bounding box center [1235, 19] width 11 height 11
